Goal: Information Seeking & Learning: Learn about a topic

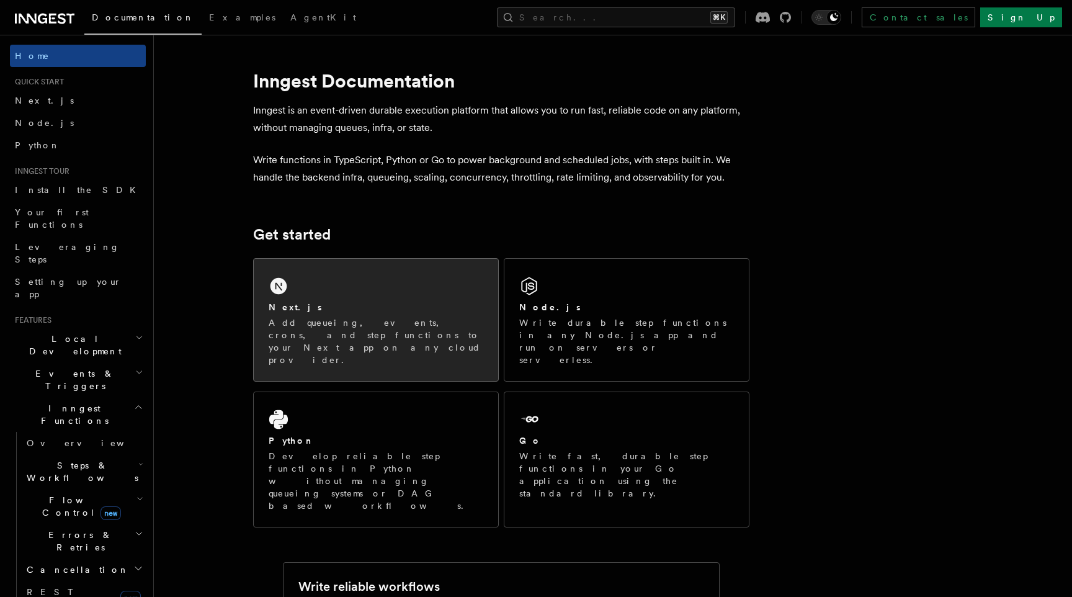
click at [310, 286] on div "Next.js Add queueing, events, crons, and step functions to your Next app on any…" at bounding box center [376, 320] width 244 height 122
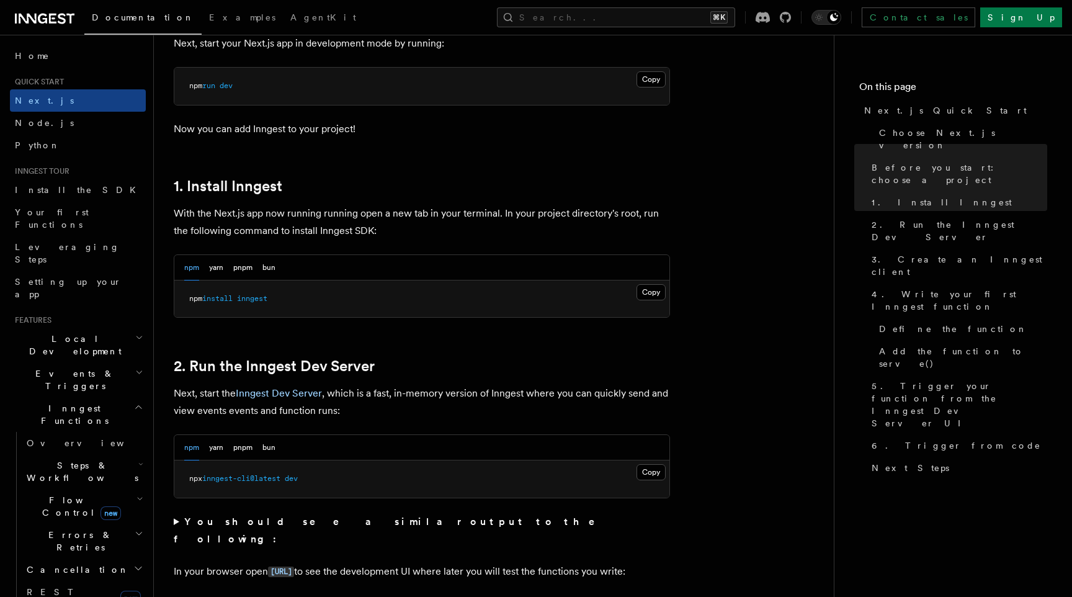
scroll to position [566, 0]
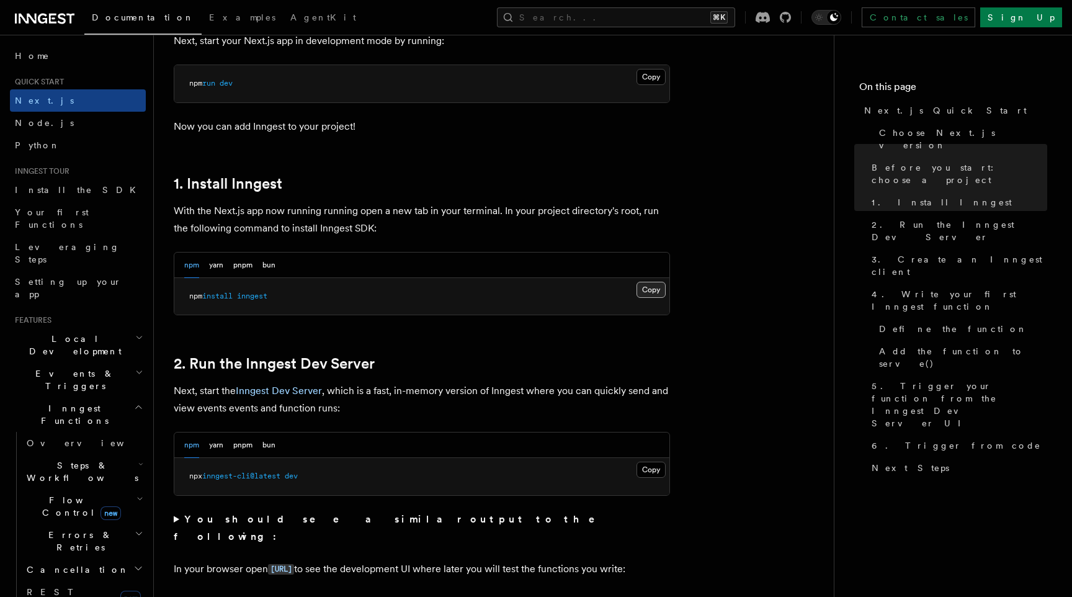
click at [648, 287] on button "Copy Copied" at bounding box center [650, 290] width 29 height 16
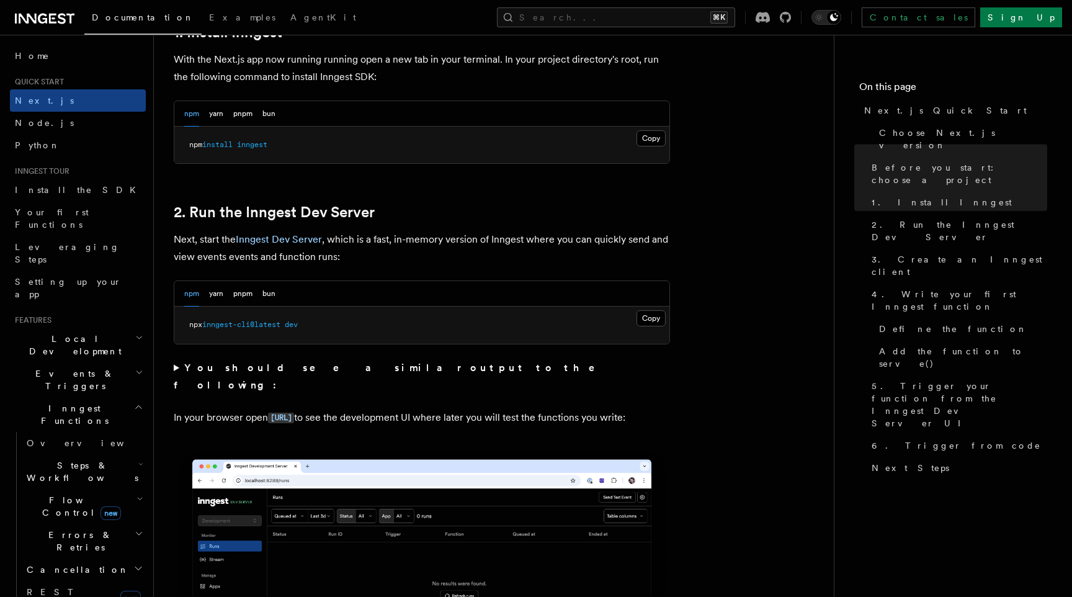
scroll to position [726, 0]
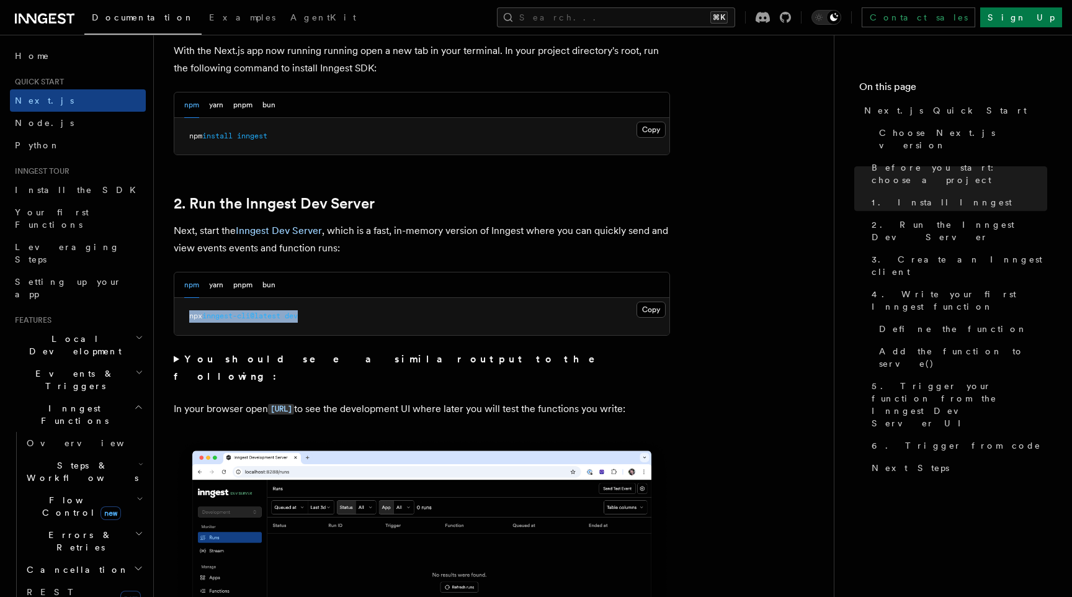
drag, startPoint x: 318, startPoint y: 314, endPoint x: 179, endPoint y: 316, distance: 139.0
click at [179, 316] on pre "npx inngest-cli@latest dev" at bounding box center [421, 316] width 495 height 37
copy span "npx inngest-cli@latest dev"
click at [641, 308] on button "Copy Copied" at bounding box center [650, 309] width 29 height 16
click at [523, 283] on div "npm yarn pnpm bun" at bounding box center [421, 284] width 495 height 25
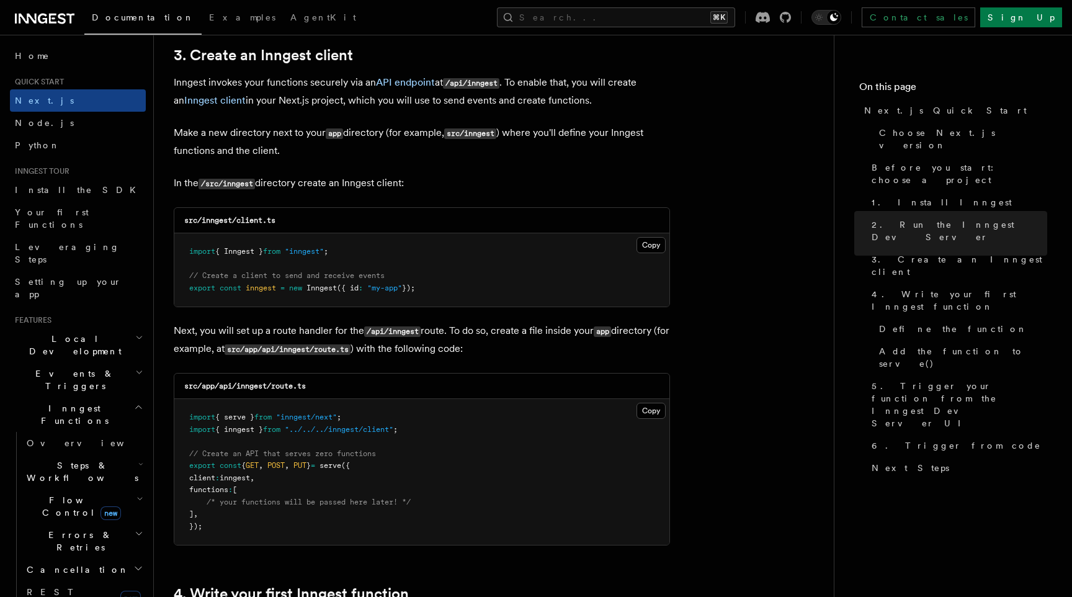
scroll to position [1471, 0]
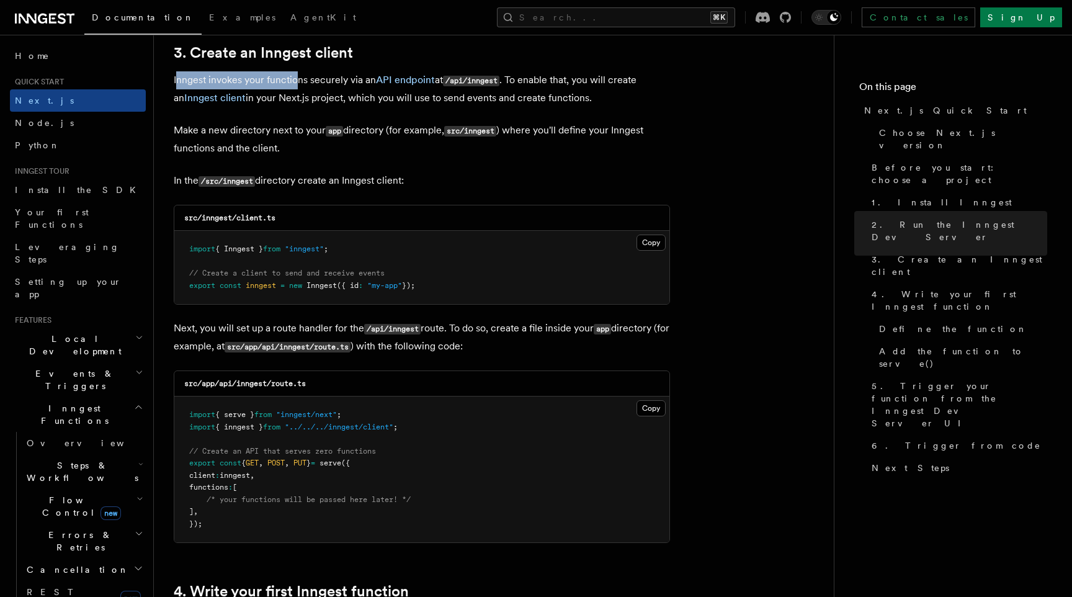
drag, startPoint x: 175, startPoint y: 79, endPoint x: 298, endPoint y: 84, distance: 122.9
click at [298, 84] on p "Inngest invokes your functions securely via an API endpoint at /api/inngest . T…" at bounding box center [422, 88] width 496 height 35
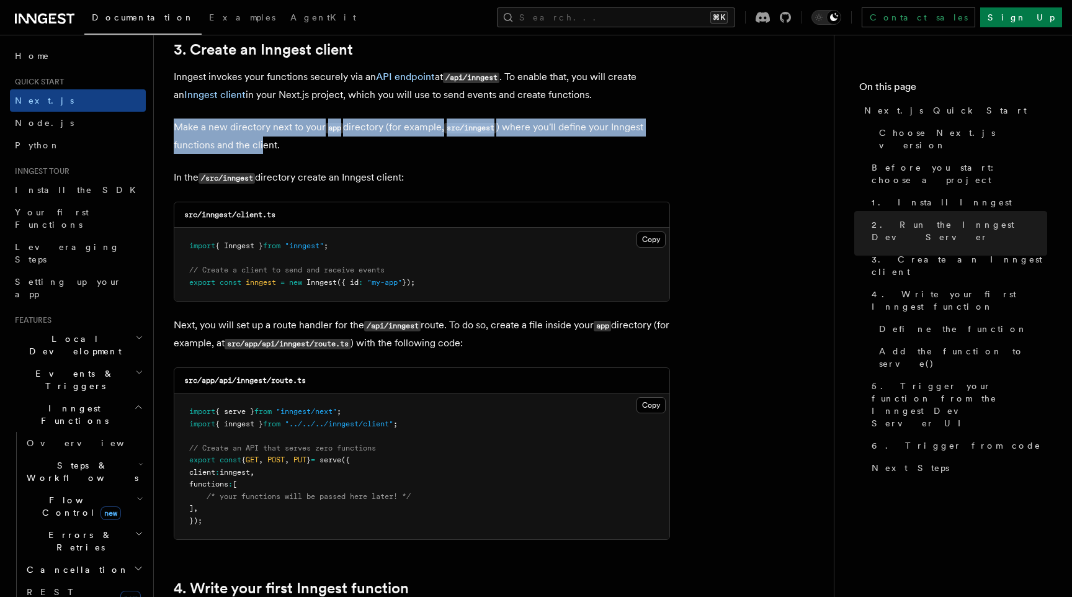
drag, startPoint x: 175, startPoint y: 127, endPoint x: 270, endPoint y: 152, distance: 98.7
click at [266, 151] on p "Make a new directory next to your app directory (for example, src/inngest ) whe…" at bounding box center [422, 135] width 496 height 35
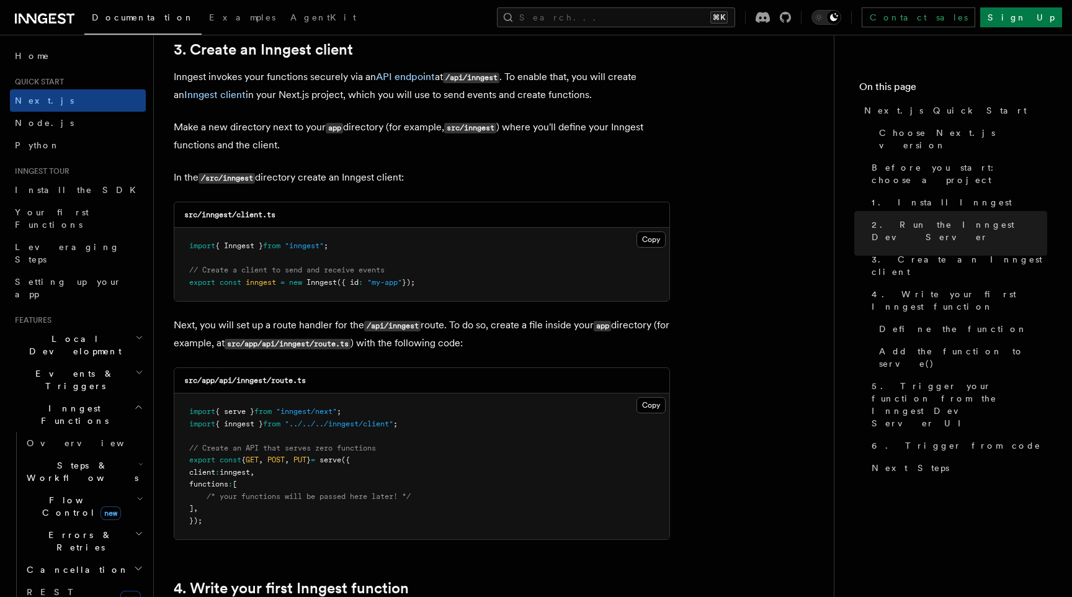
click at [270, 152] on p "Make a new directory next to your app directory (for example, src/inngest ) whe…" at bounding box center [422, 135] width 496 height 35
click at [652, 241] on button "Copy Copied" at bounding box center [650, 239] width 29 height 16
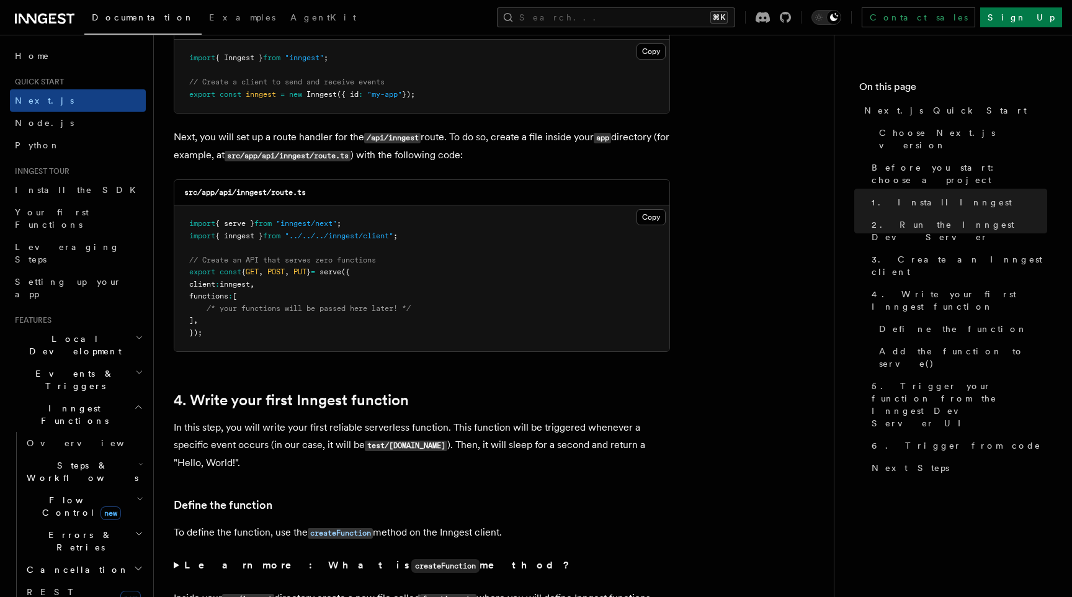
scroll to position [1673, 0]
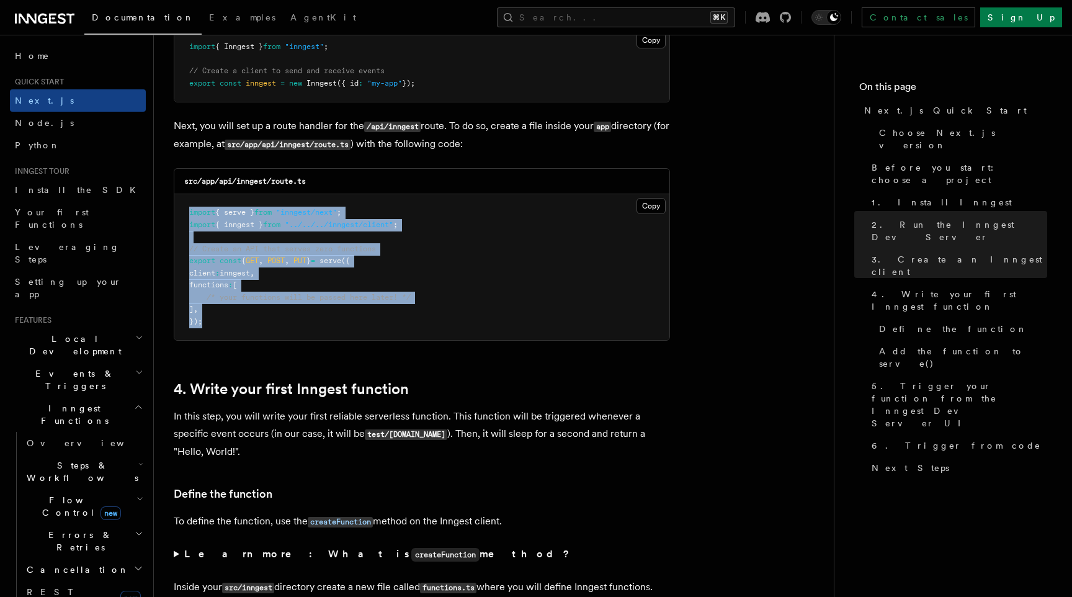
drag, startPoint x: 223, startPoint y: 321, endPoint x: 177, endPoint y: 213, distance: 118.1
click at [177, 213] on pre "import { serve } from "inngest/next" ; import { inngest } from "../../../innges…" at bounding box center [421, 267] width 495 height 146
copy code "import { serve } from "inngest/next" ; import { inngest } from "../../../innges…"
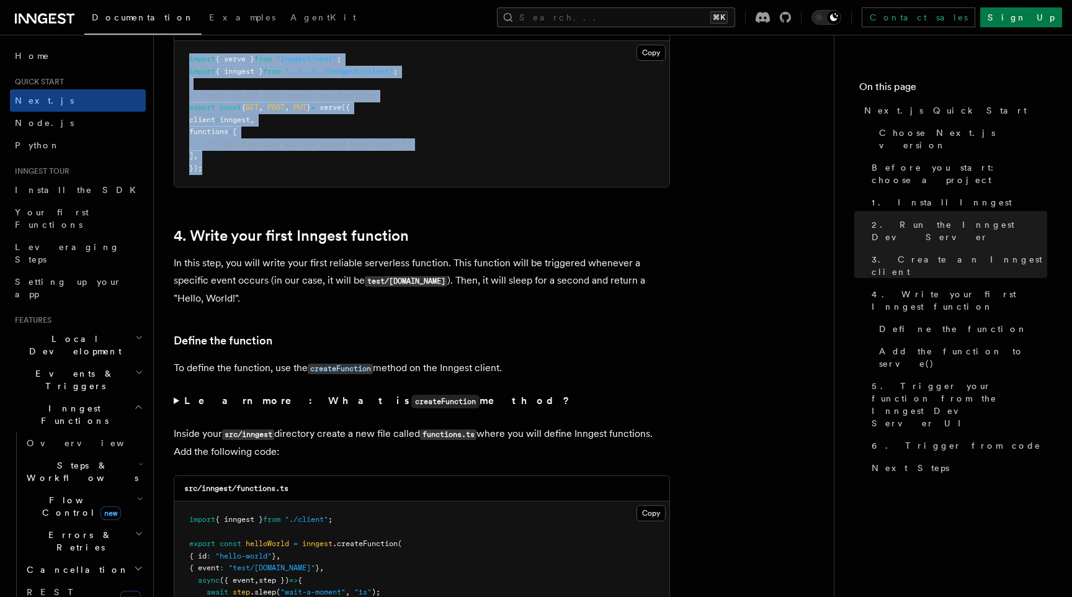
scroll to position [1847, 0]
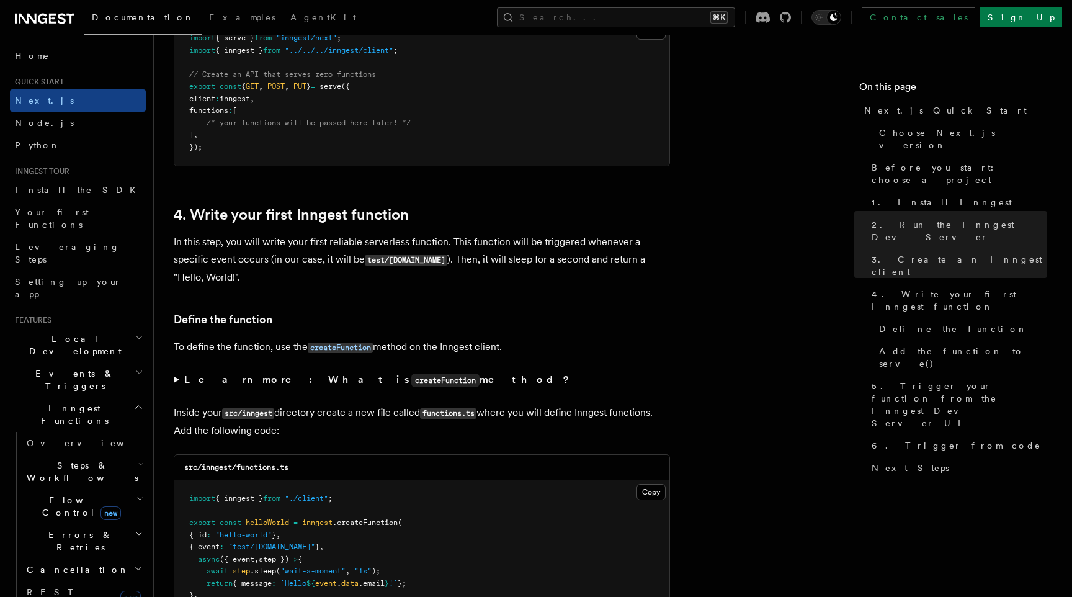
click at [254, 274] on p "In this step, you will write your first reliable serverless function. This func…" at bounding box center [422, 259] width 496 height 53
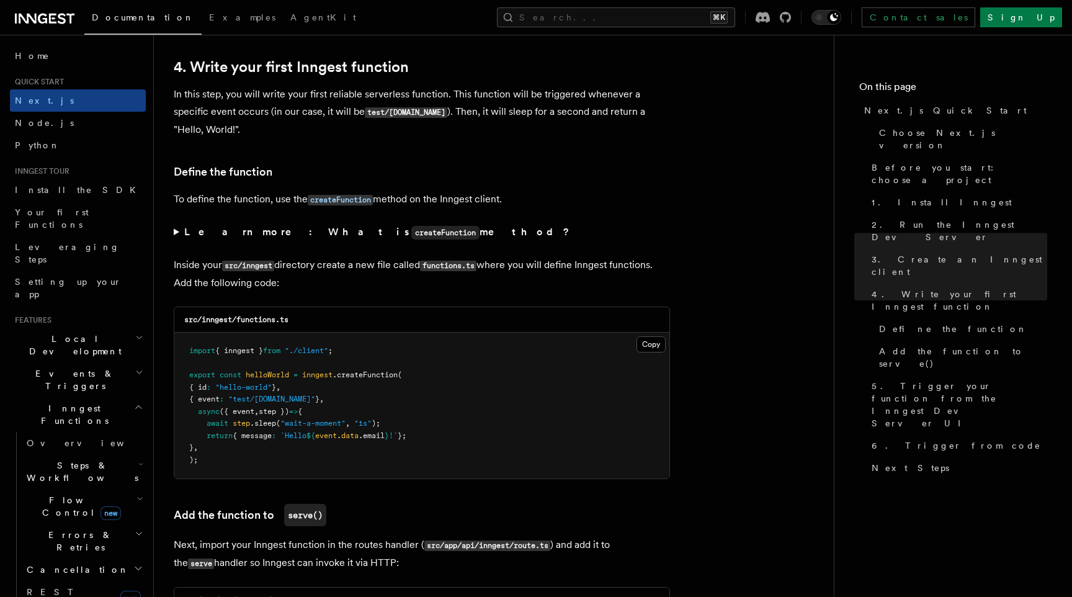
scroll to position [2002, 0]
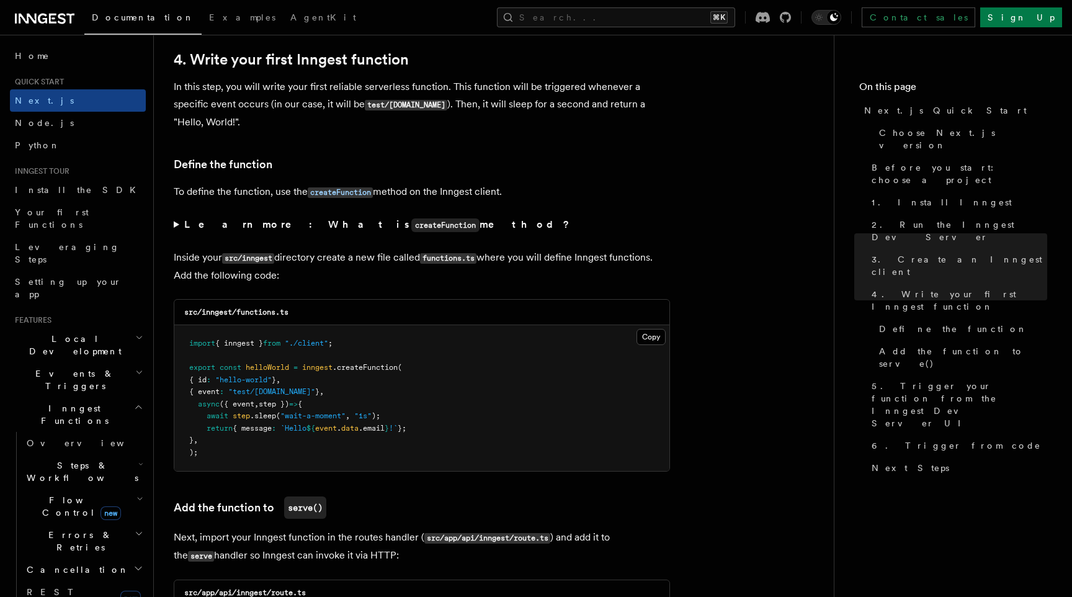
click at [178, 224] on summary "Learn more: What is createFunction method?" at bounding box center [422, 225] width 496 height 18
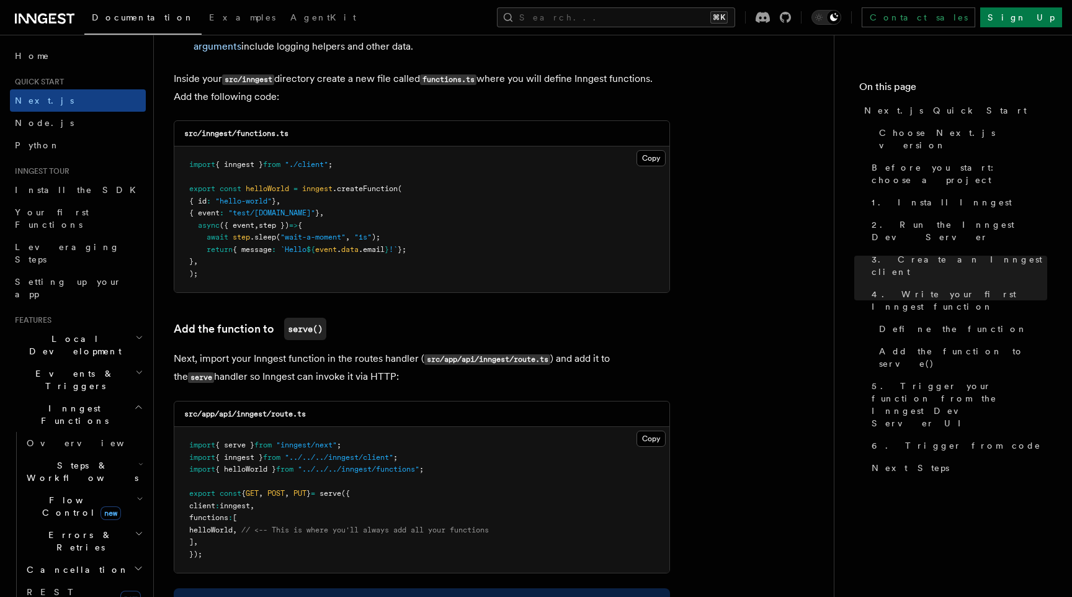
scroll to position [2365, 0]
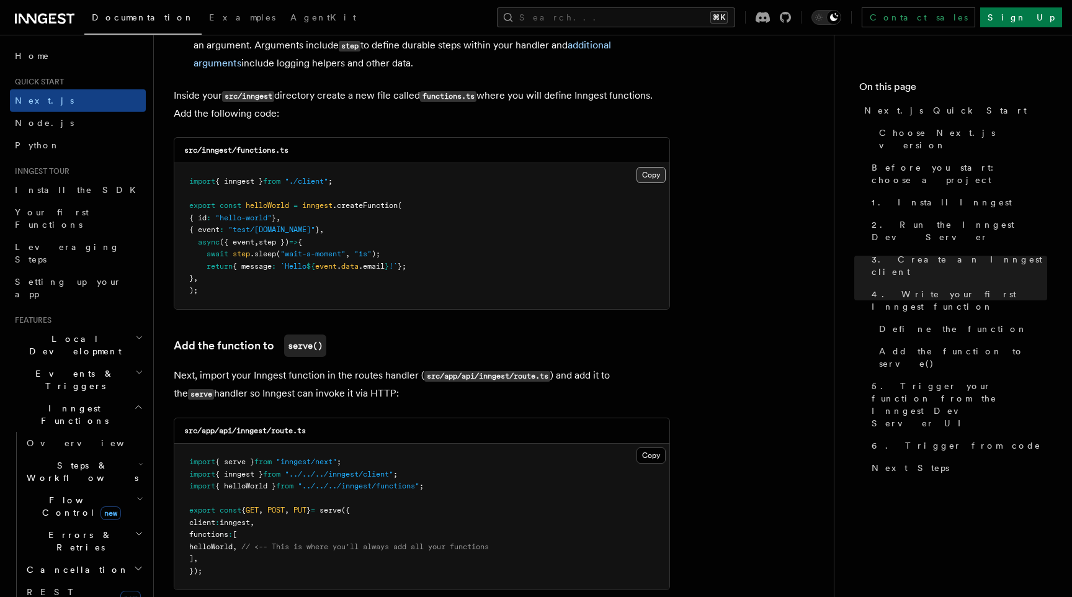
click at [652, 182] on button "Copy Copied" at bounding box center [650, 175] width 29 height 16
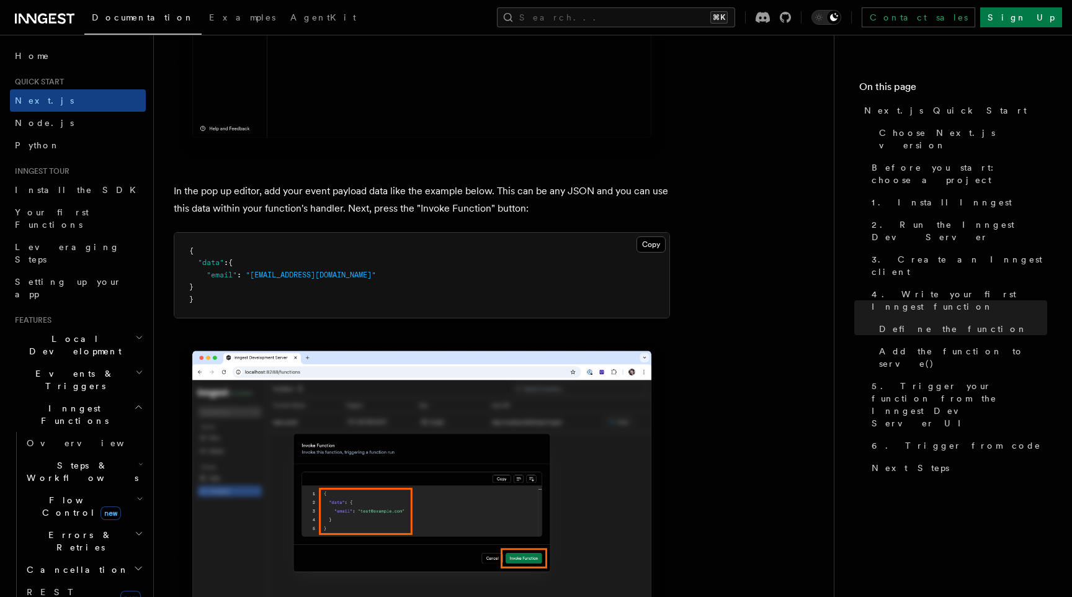
scroll to position [3864, 0]
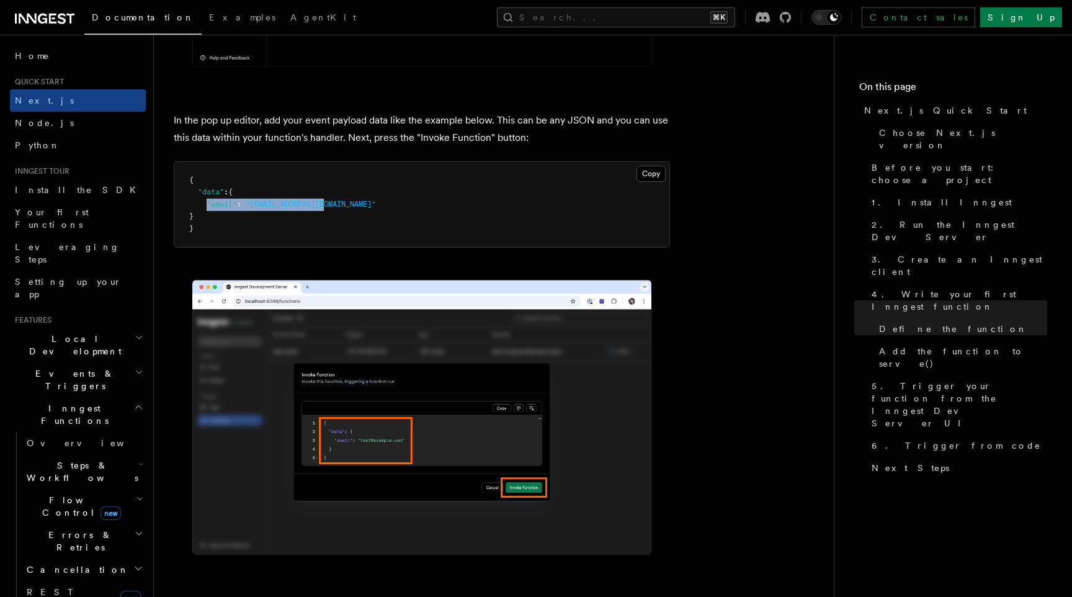
drag, startPoint x: 333, startPoint y: 208, endPoint x: 207, endPoint y: 214, distance: 126.1
click at [207, 214] on pre "{ "data" : { "email" : "test@example.com" } }" at bounding box center [421, 205] width 495 height 86
copy span ""email" : "test@example.com""
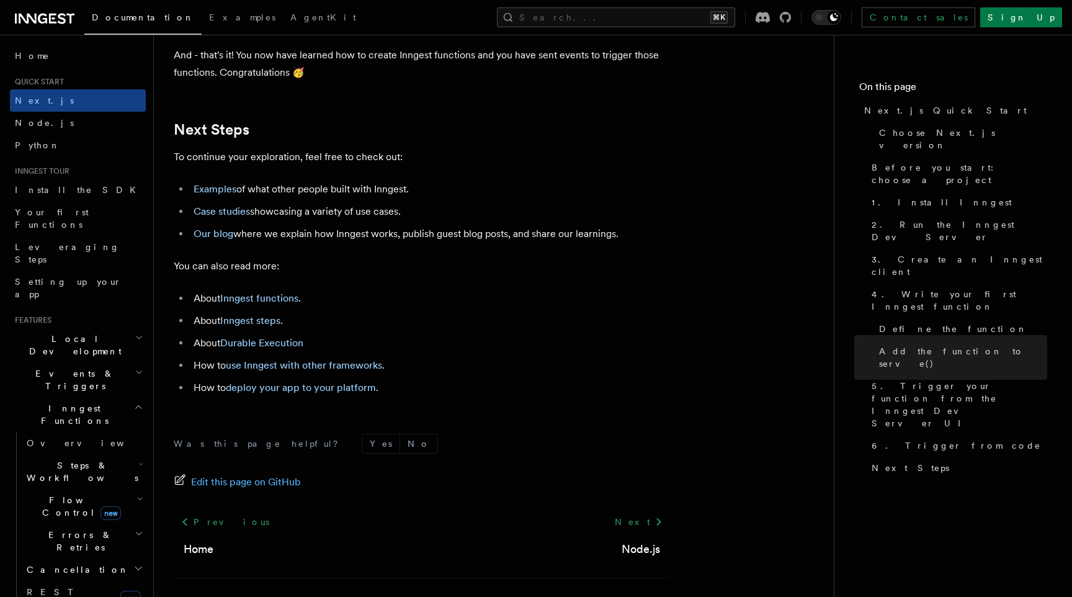
scroll to position [7969, 0]
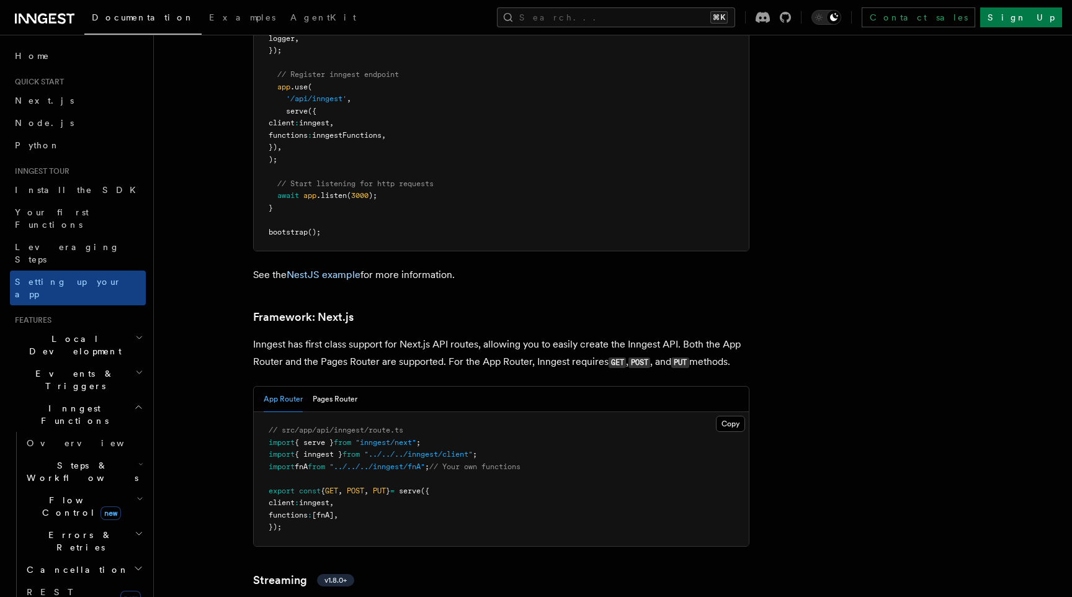
scroll to position [7835, 0]
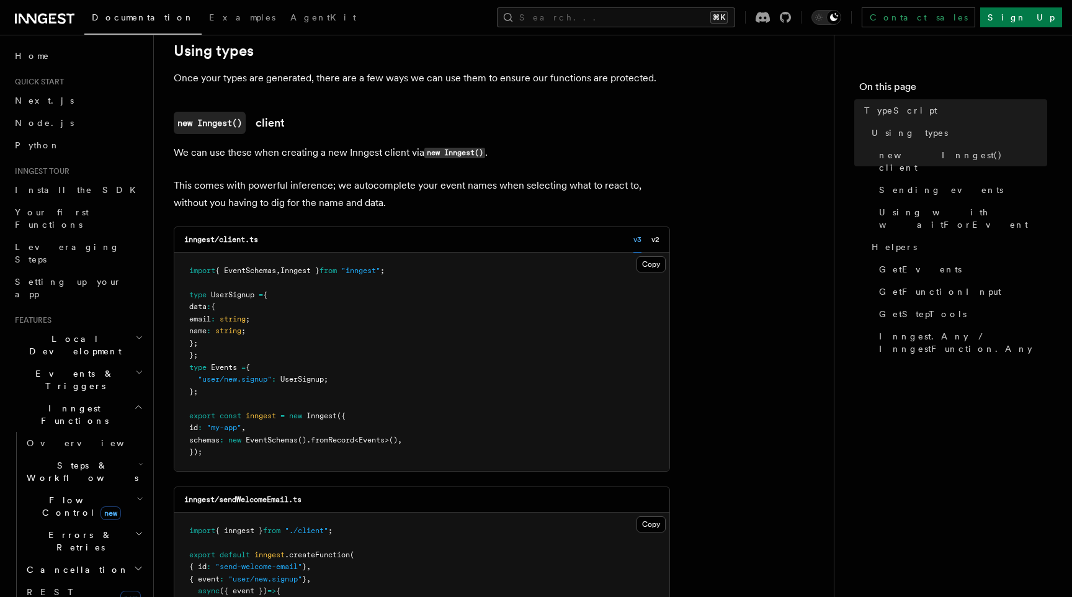
scroll to position [290, 0]
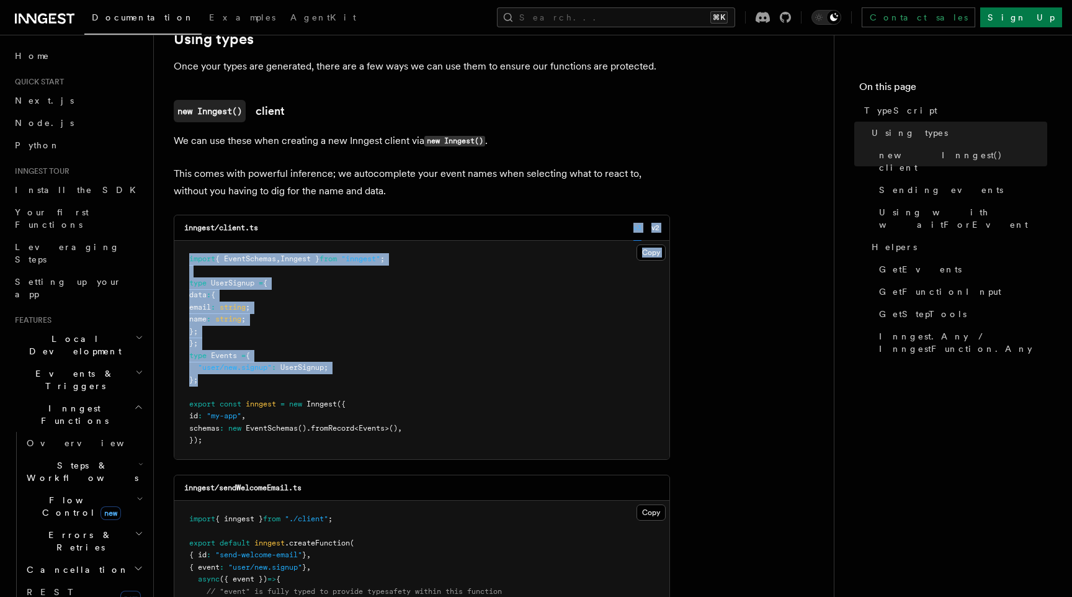
drag, startPoint x: 210, startPoint y: 380, endPoint x: 186, endPoint y: 239, distance: 143.4
click at [186, 239] on div "inngest/client.ts v3 v2 Copy Copied import { EventSchemas , Inngest } from "inn…" at bounding box center [422, 337] width 496 height 245
copy div "v3 v2 Copy Copied import { EventSchemas , Inngest } from "inngest" ; type UserS…"
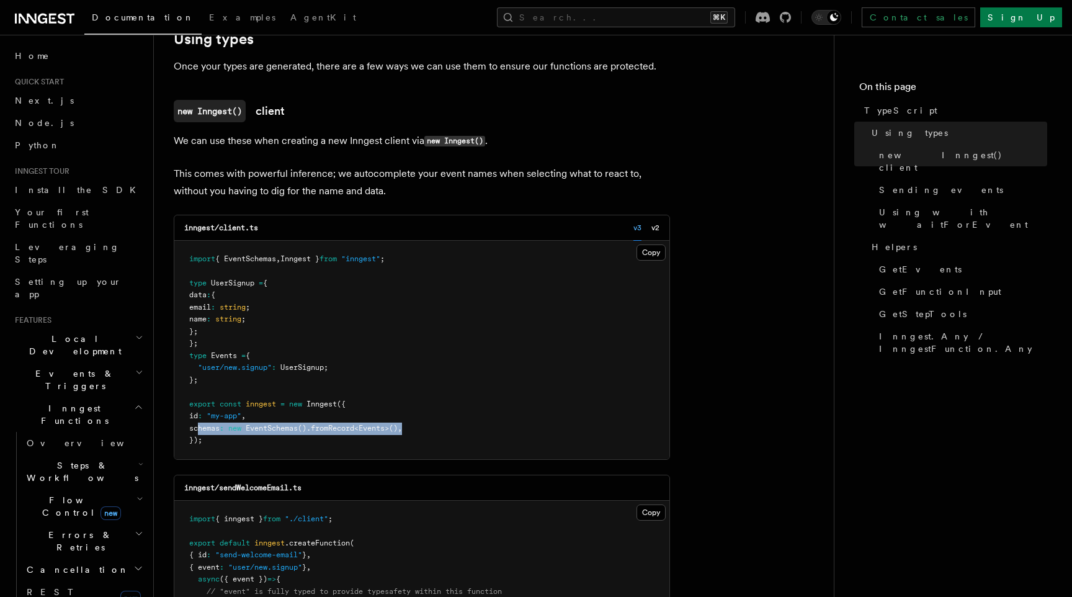
drag, startPoint x: 427, startPoint y: 428, endPoint x: 197, endPoint y: 427, distance: 229.5
click at [197, 427] on pre "import { EventSchemas , Inngest } from "inngest" ; type UserSignup = { data : {…" at bounding box center [421, 350] width 495 height 218
copy span "schemas : new EventSchemas () .fromRecord < Events >() ,"
click at [139, 397] on h2 "Inngest Functions" at bounding box center [78, 414] width 136 height 35
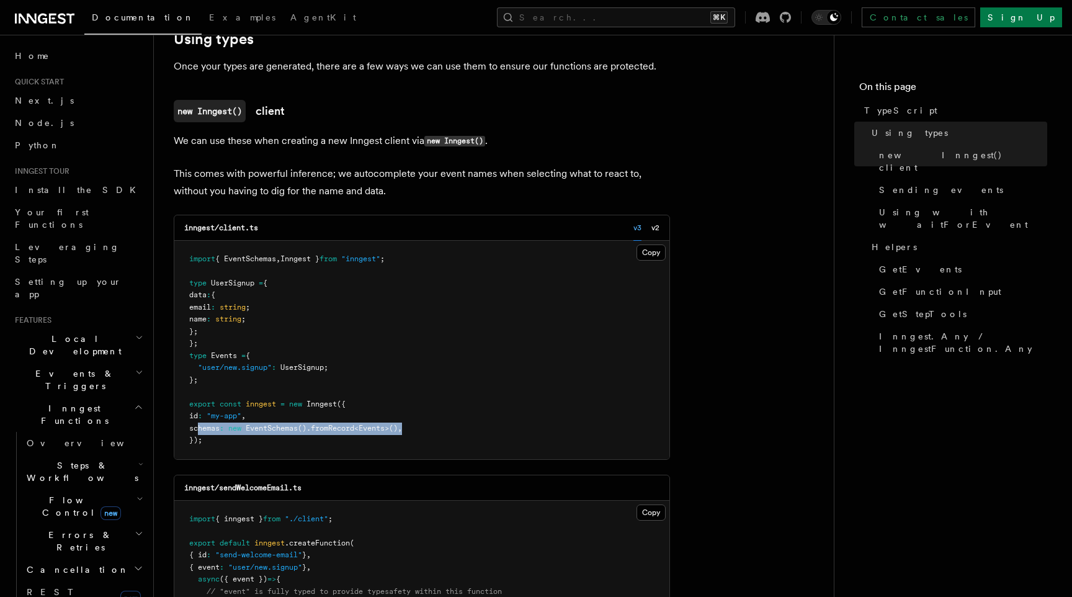
click at [139, 397] on h2 "Inngest Functions" at bounding box center [78, 414] width 136 height 35
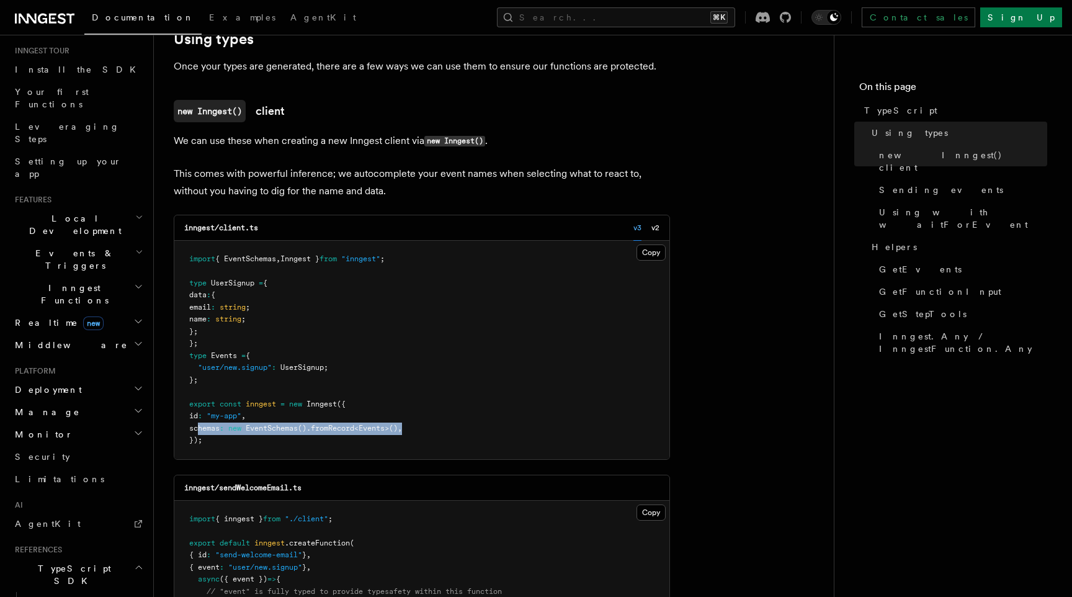
scroll to position [189, 0]
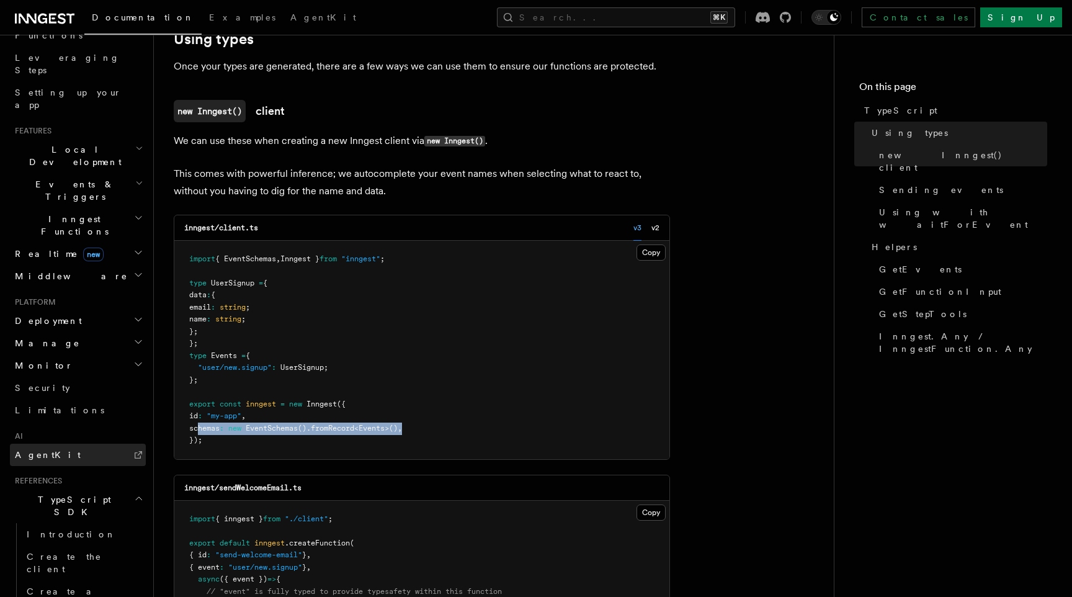
click at [48, 450] on span "AgentKit" at bounding box center [48, 455] width 66 height 10
click at [140, 493] on icon "button" at bounding box center [138, 498] width 9 height 10
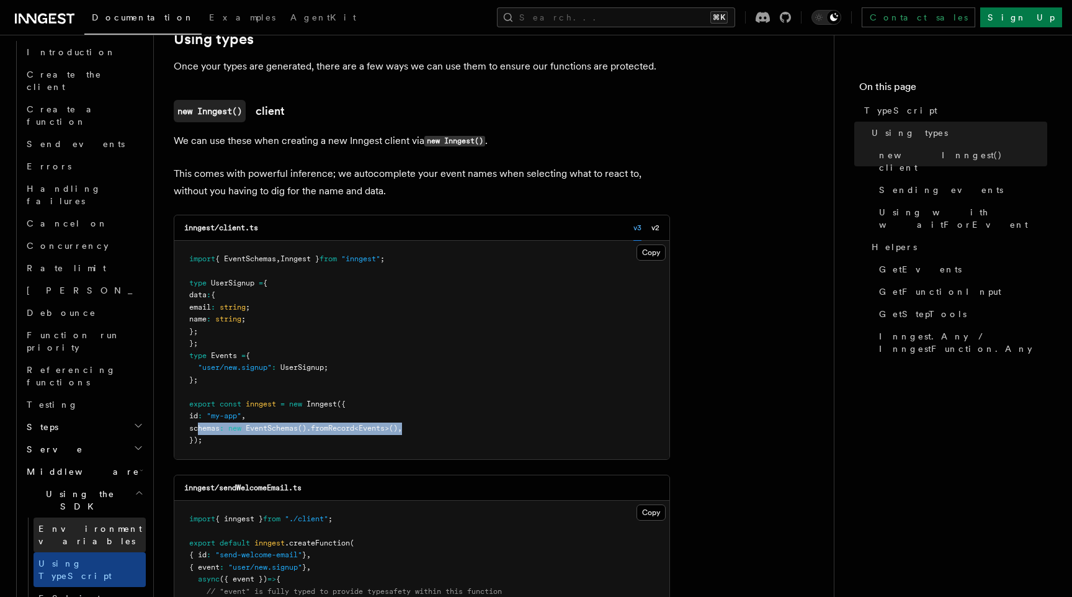
scroll to position [671, 0]
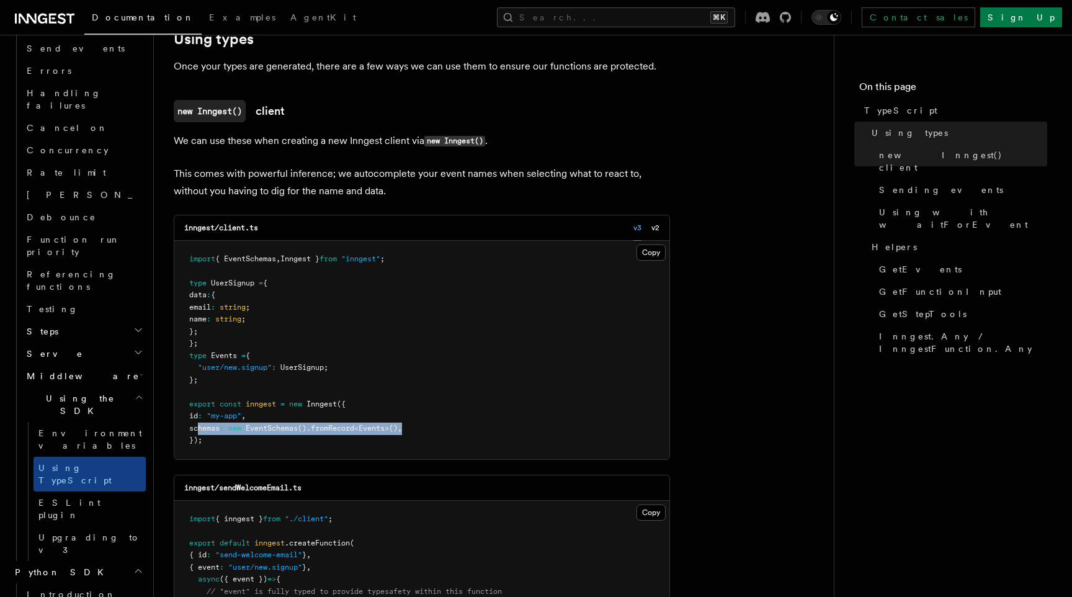
scroll to position [754, 0]
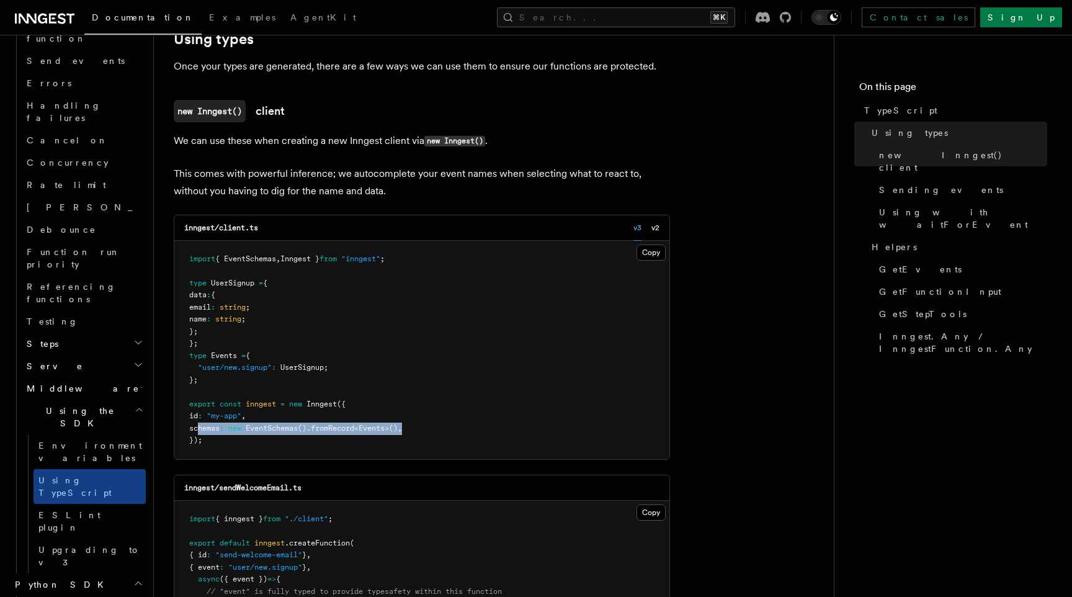
click at [136, 578] on icon "button" at bounding box center [138, 583] width 10 height 10
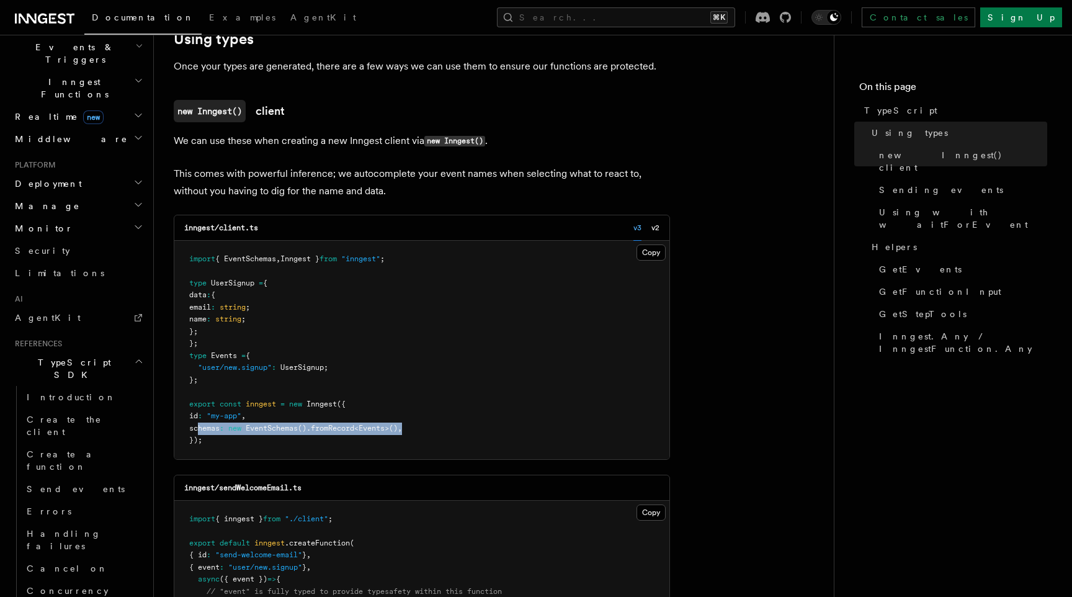
scroll to position [328, 0]
click at [103, 407] on link "Create the client" at bounding box center [84, 424] width 124 height 35
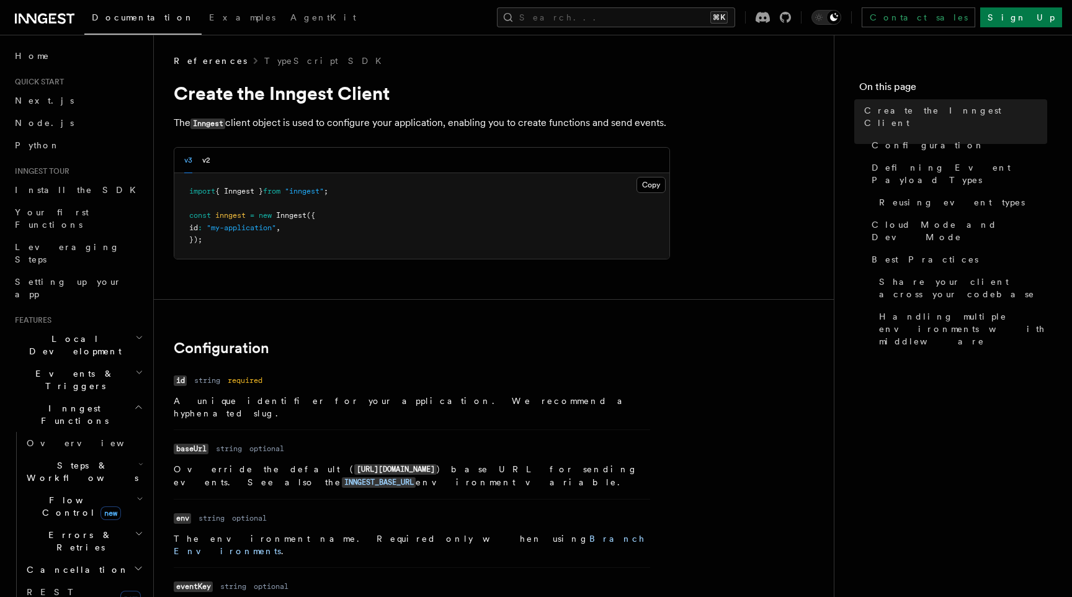
click at [136, 406] on icon "button" at bounding box center [139, 407] width 6 height 3
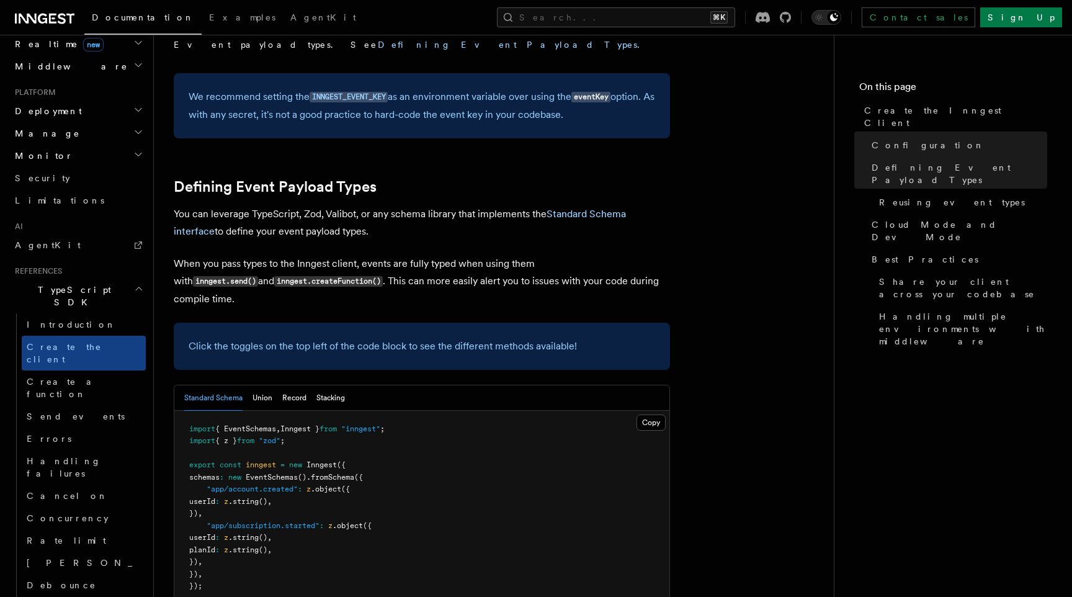
scroll to position [983, 0]
click at [264, 386] on button "Union" at bounding box center [262, 398] width 20 height 25
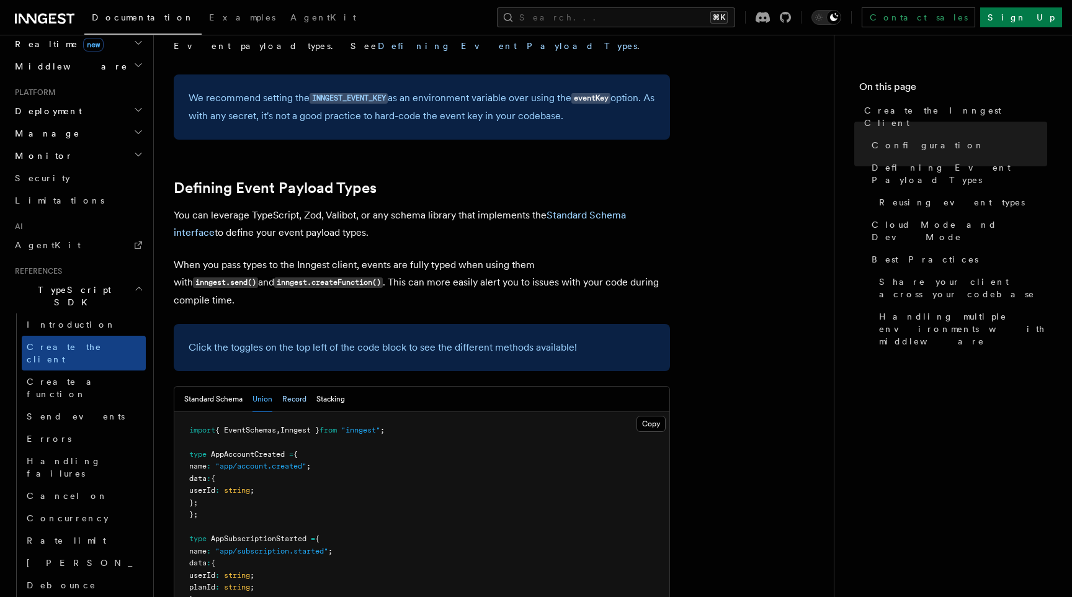
click at [289, 386] on button "Record" at bounding box center [294, 398] width 24 height 25
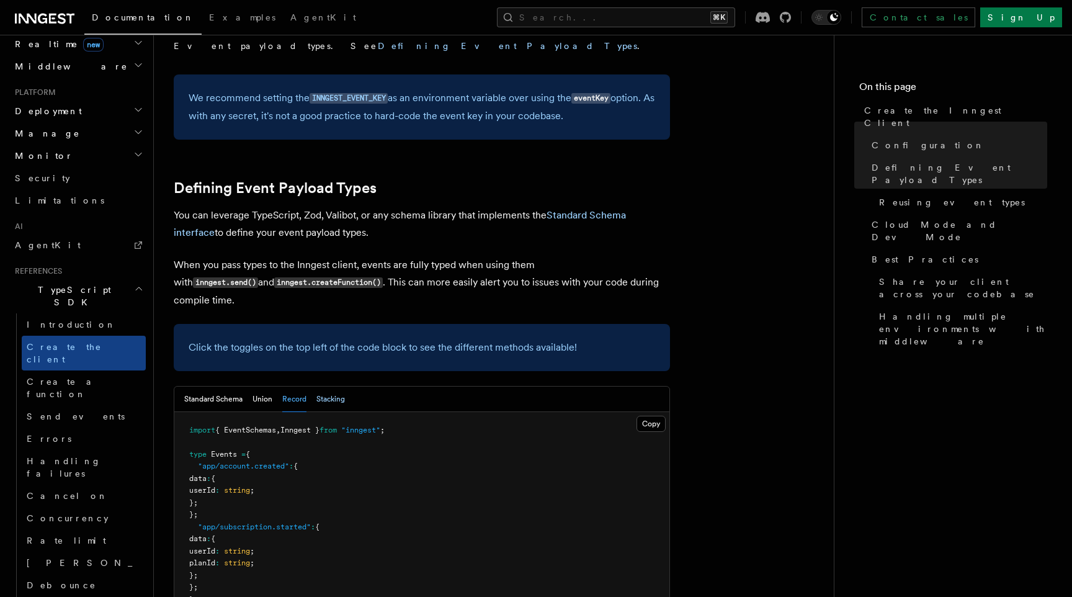
click at [336, 386] on button "Stacking" at bounding box center [330, 398] width 29 height 25
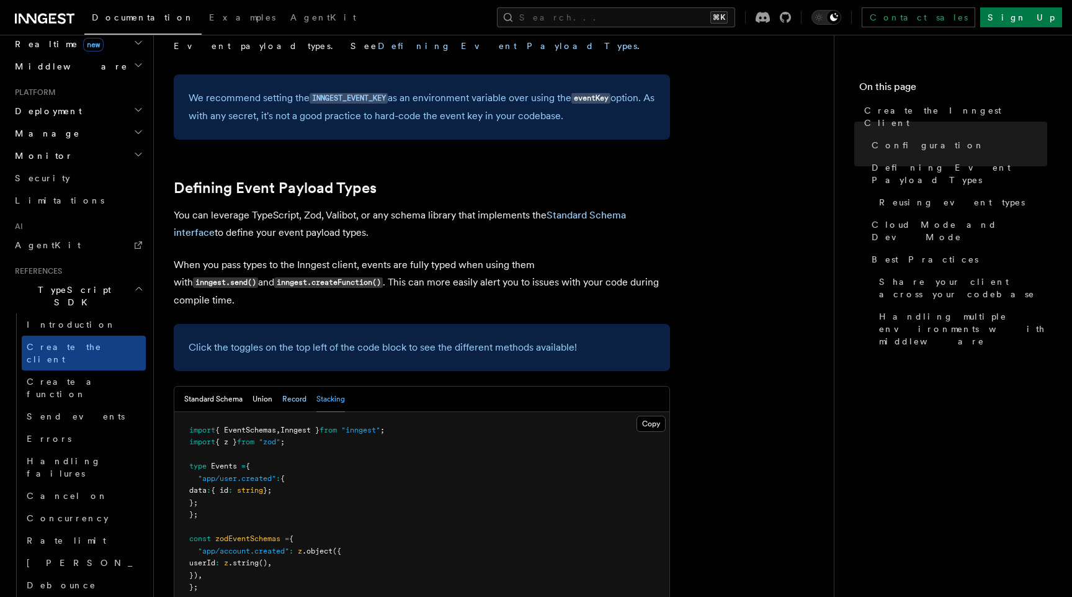
click at [293, 386] on button "Record" at bounding box center [294, 398] width 24 height 25
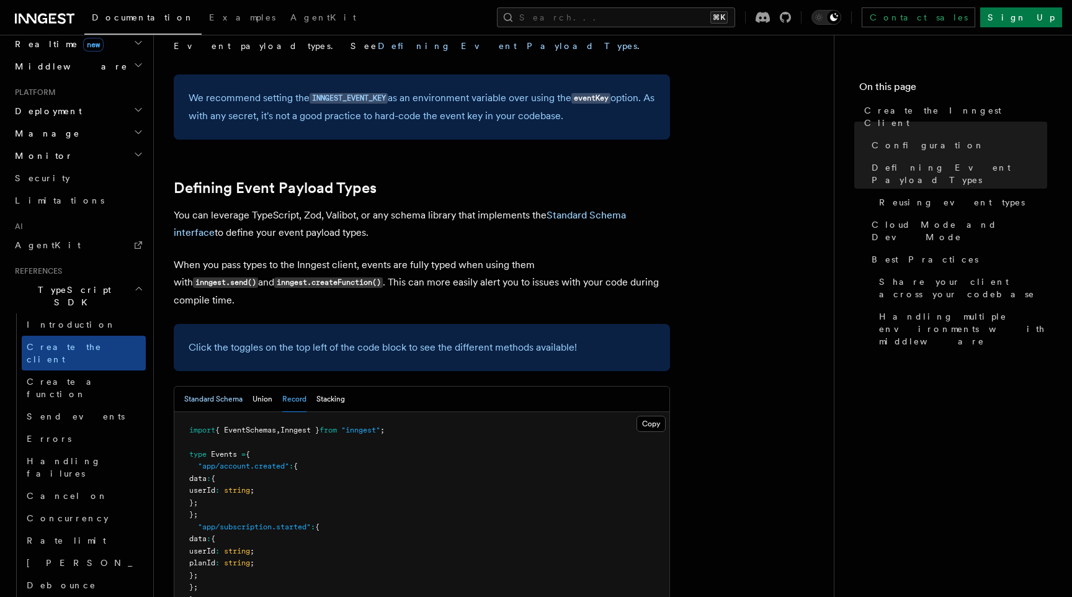
click at [209, 386] on button "Standard Schema" at bounding box center [213, 398] width 58 height 25
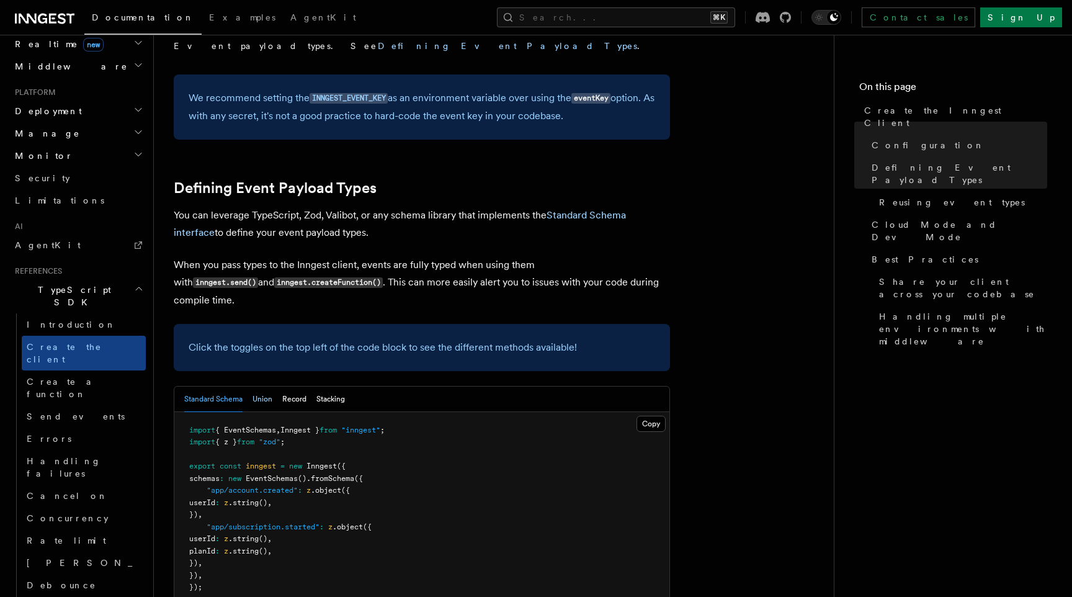
click at [260, 386] on button "Union" at bounding box center [262, 398] width 20 height 25
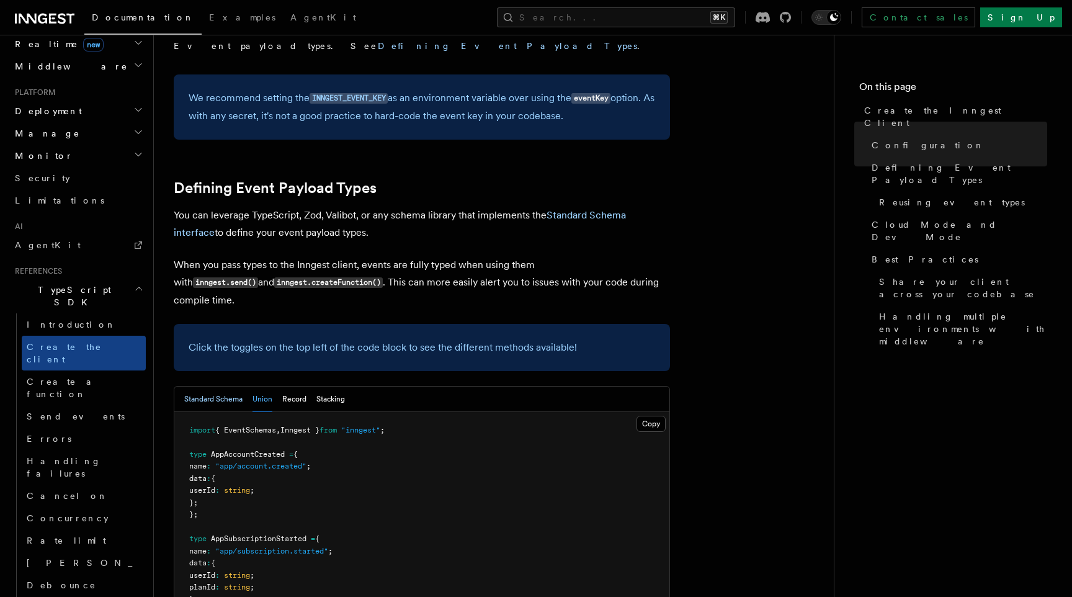
click at [213, 386] on button "Standard Schema" at bounding box center [213, 398] width 58 height 25
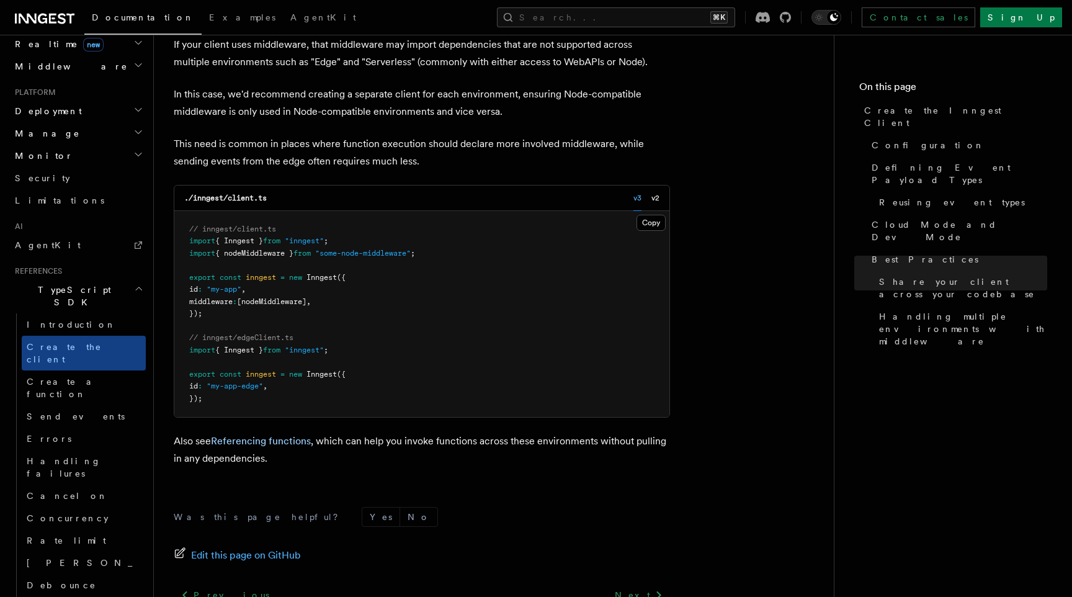
scroll to position [2629, 0]
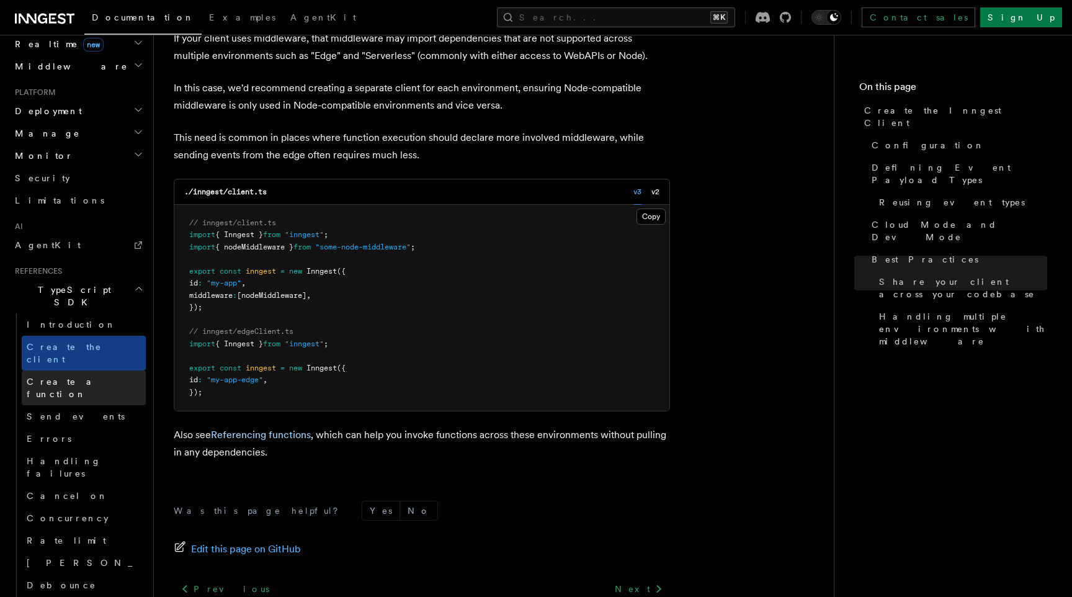
click at [59, 377] on span "Create a function" at bounding box center [64, 388] width 74 height 22
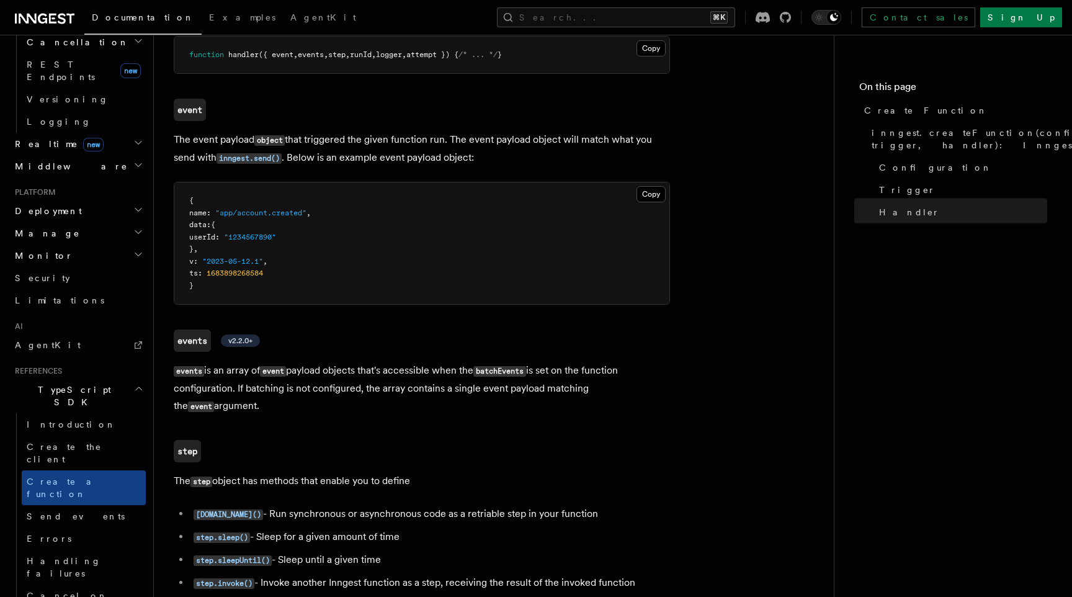
scroll to position [2376, 0]
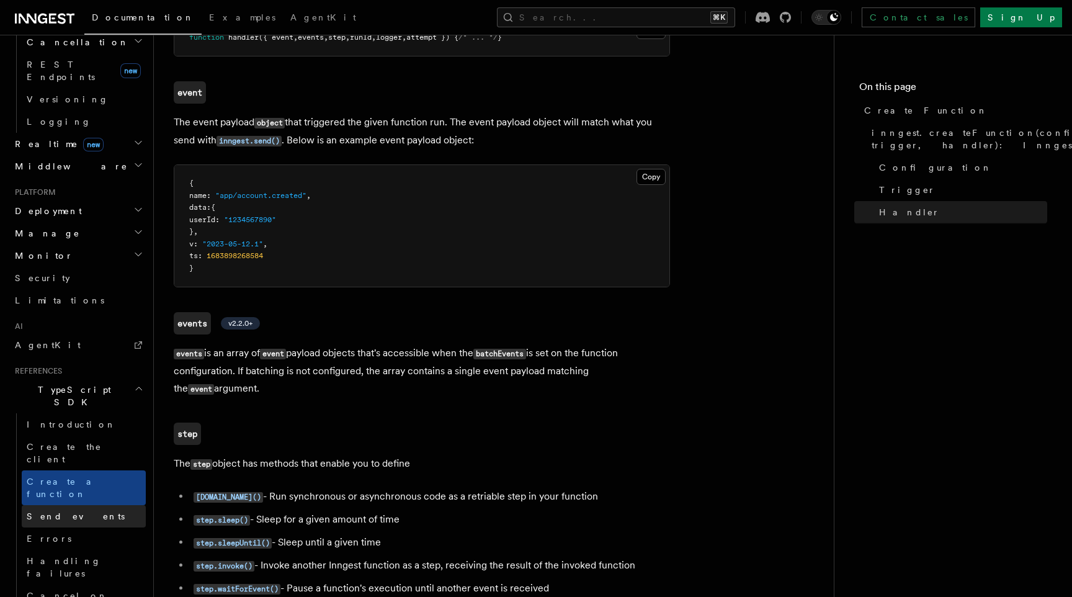
click at [70, 511] on span "Send events" at bounding box center [76, 516] width 98 height 10
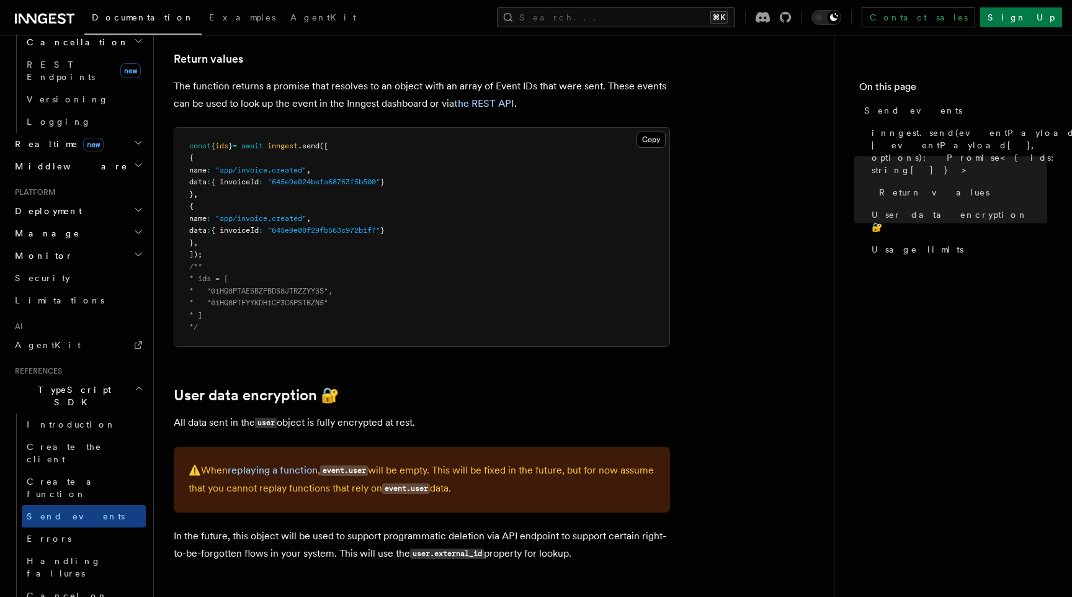
scroll to position [1479, 0]
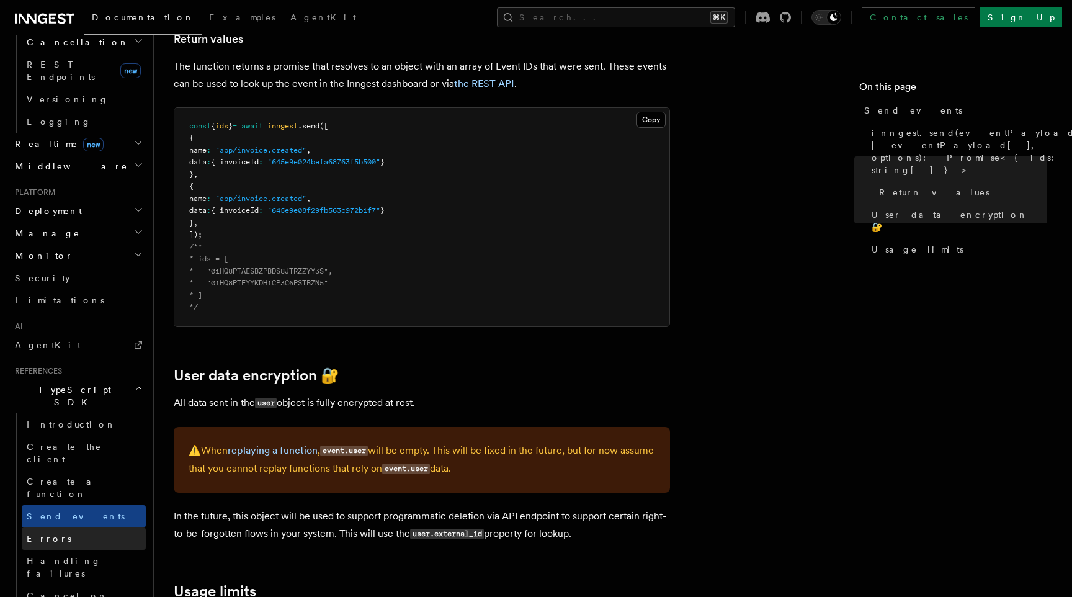
click at [77, 527] on link "Errors" at bounding box center [84, 538] width 124 height 22
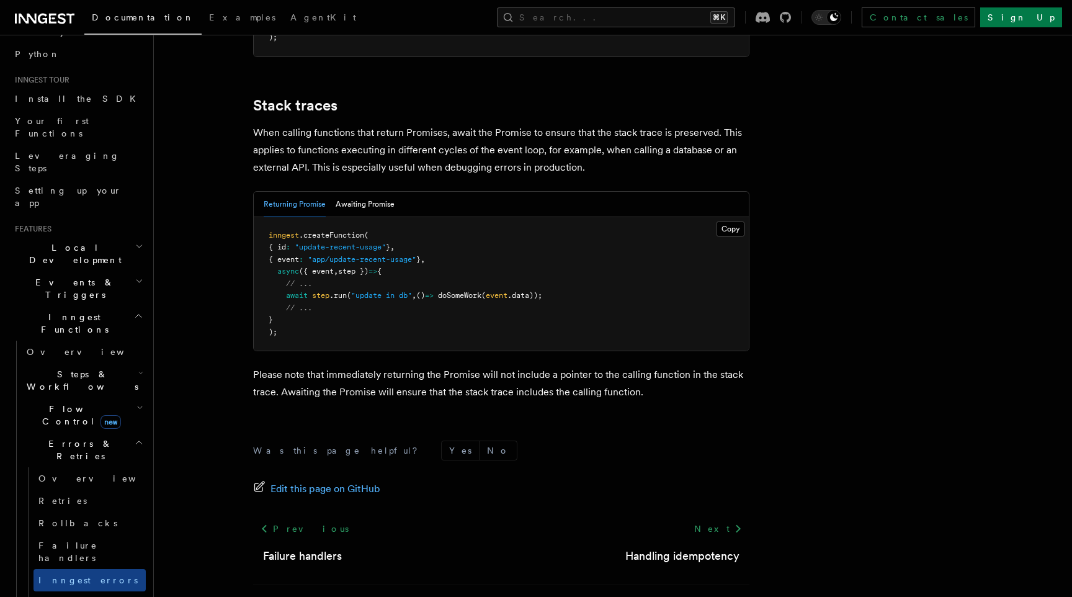
scroll to position [2768, 0]
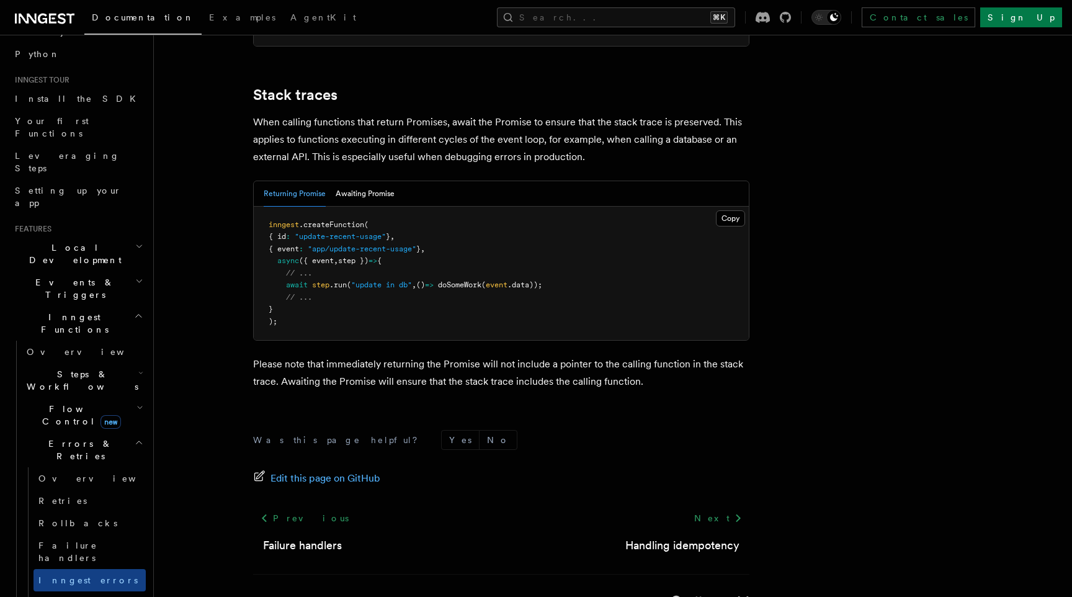
click at [85, 437] on span "Errors & Retries" at bounding box center [78, 449] width 113 height 25
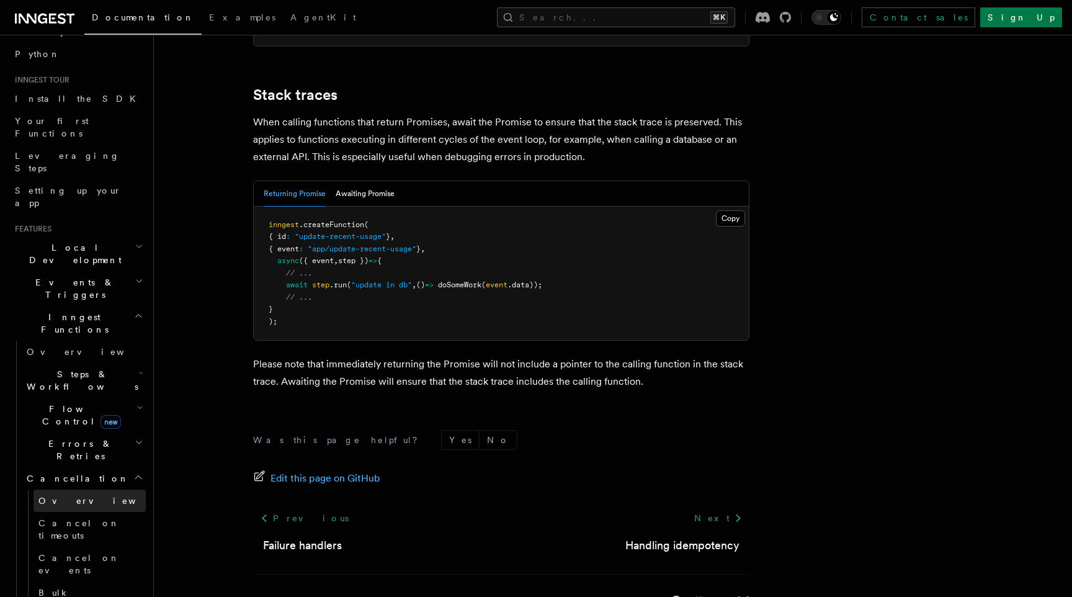
click at [86, 489] on link "Overview" at bounding box center [89, 500] width 112 height 22
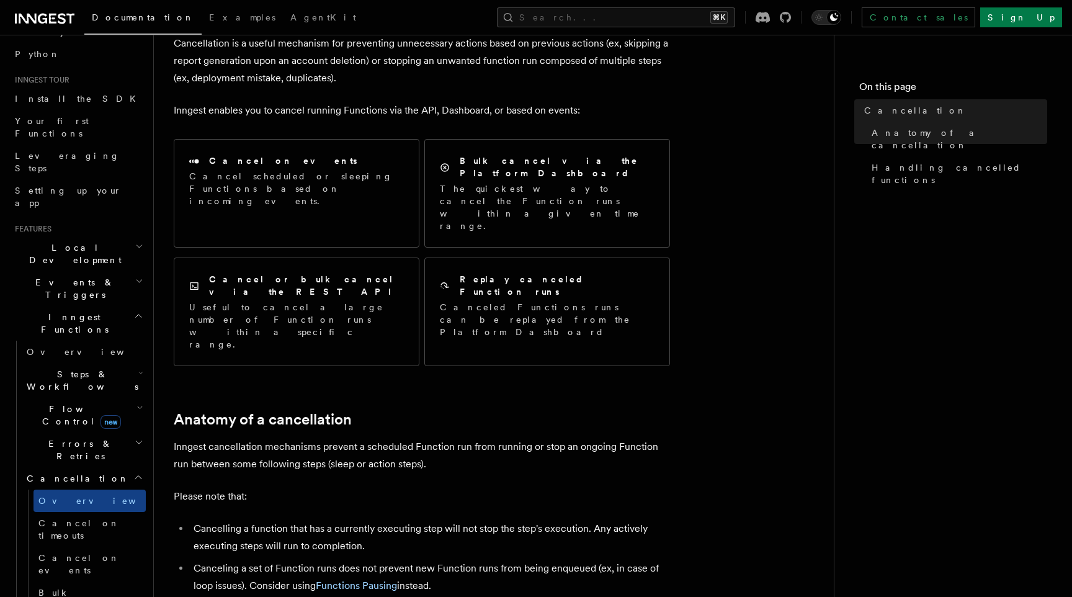
scroll to position [81, 0]
click at [71, 467] on h2 "Cancellation" at bounding box center [84, 478] width 124 height 22
click at [88, 496] on span "REST Endpoints" at bounding box center [61, 507] width 68 height 22
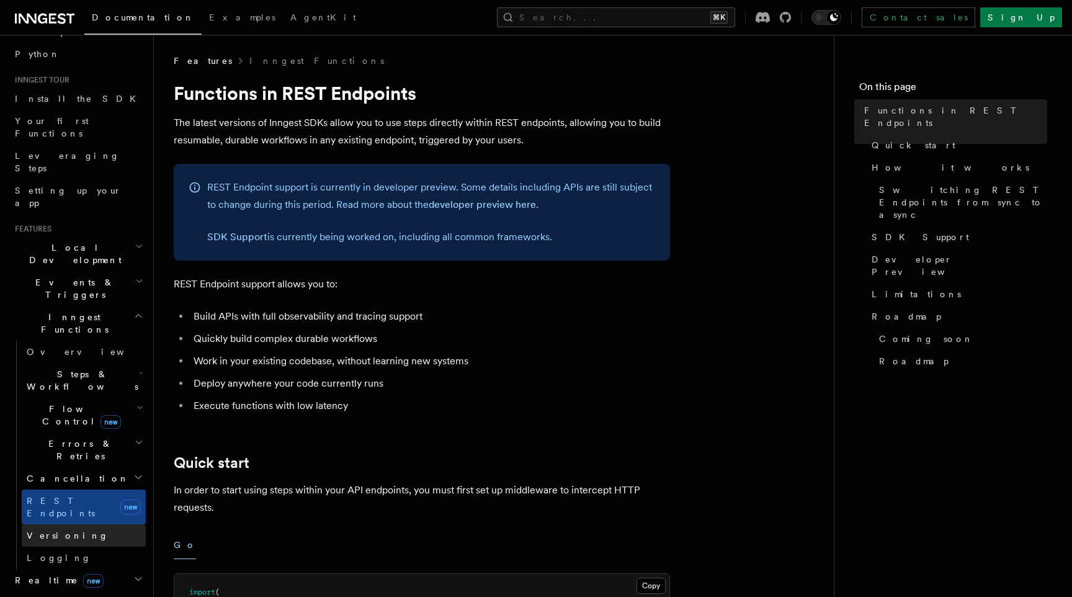
click at [83, 524] on link "Versioning" at bounding box center [84, 535] width 124 height 22
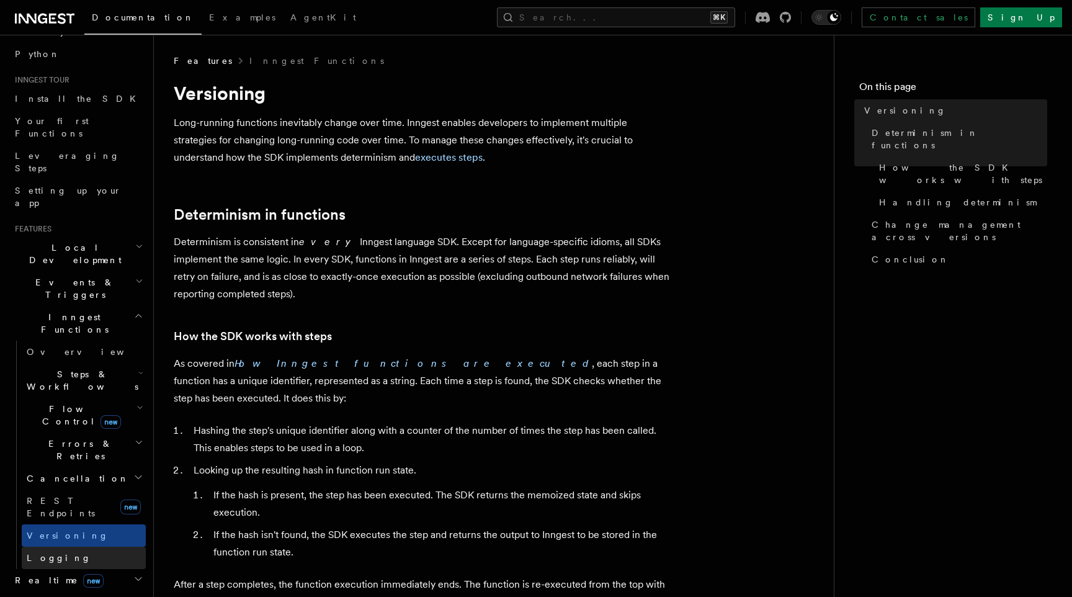
click at [82, 547] on link "Logging" at bounding box center [84, 558] width 124 height 22
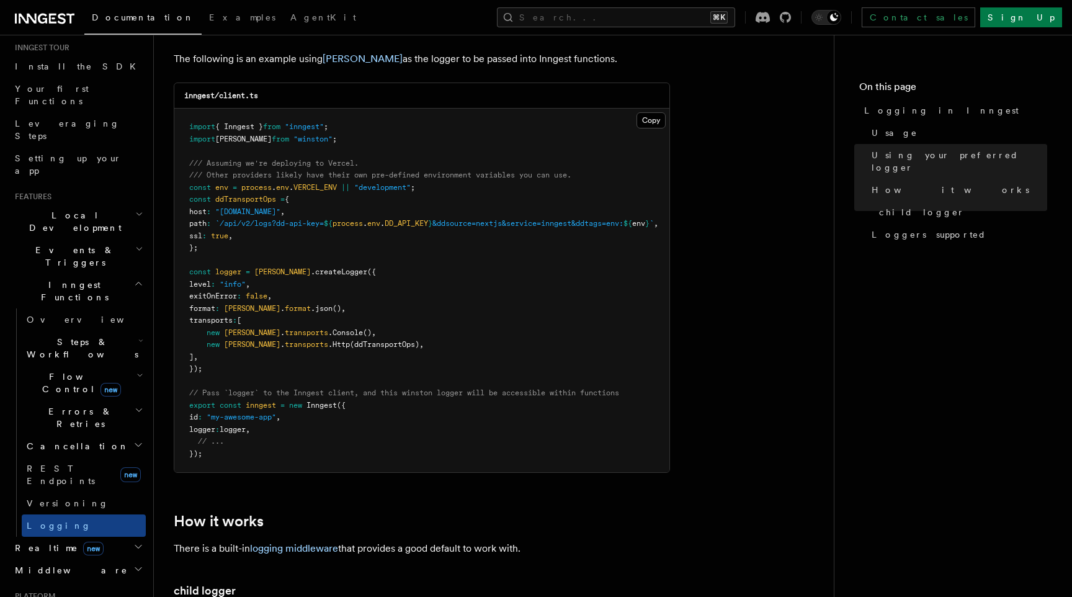
scroll to position [1037, 0]
click at [138, 542] on icon "button" at bounding box center [138, 547] width 10 height 10
click at [110, 559] on link "Overview" at bounding box center [84, 570] width 124 height 22
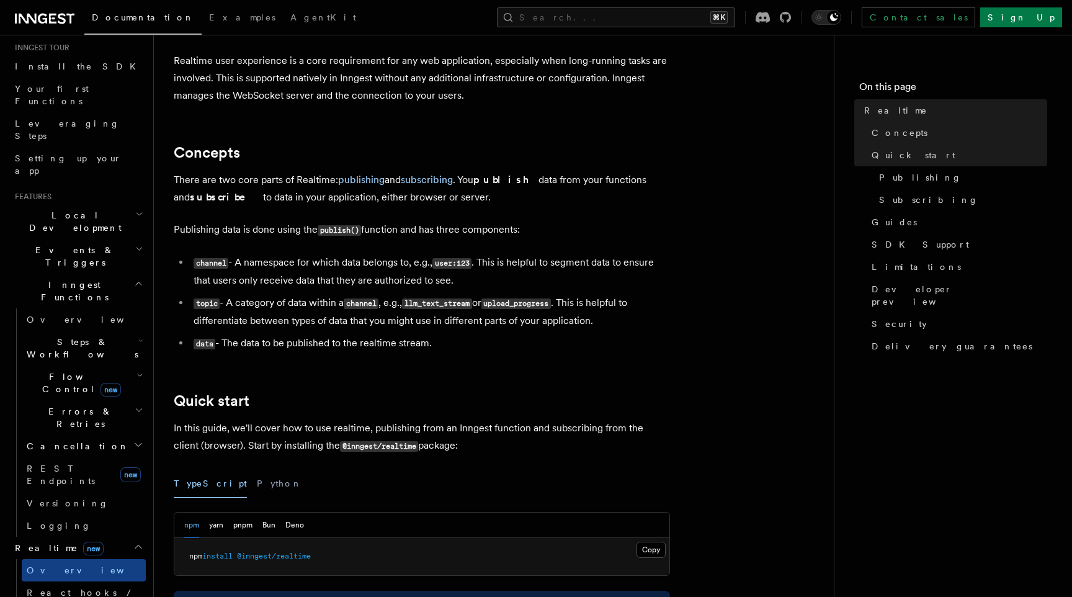
scroll to position [197, 0]
